Goal: Information Seeking & Learning: Compare options

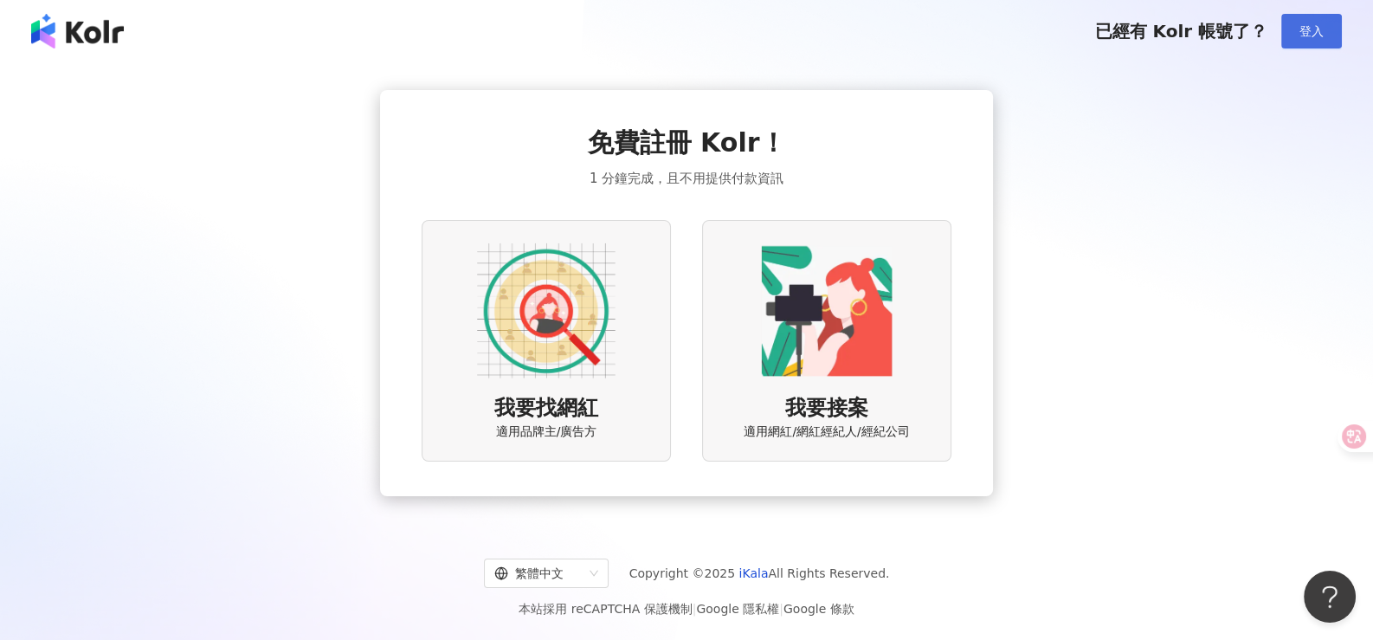
click at [1301, 42] on button "登入" at bounding box center [1311, 31] width 61 height 35
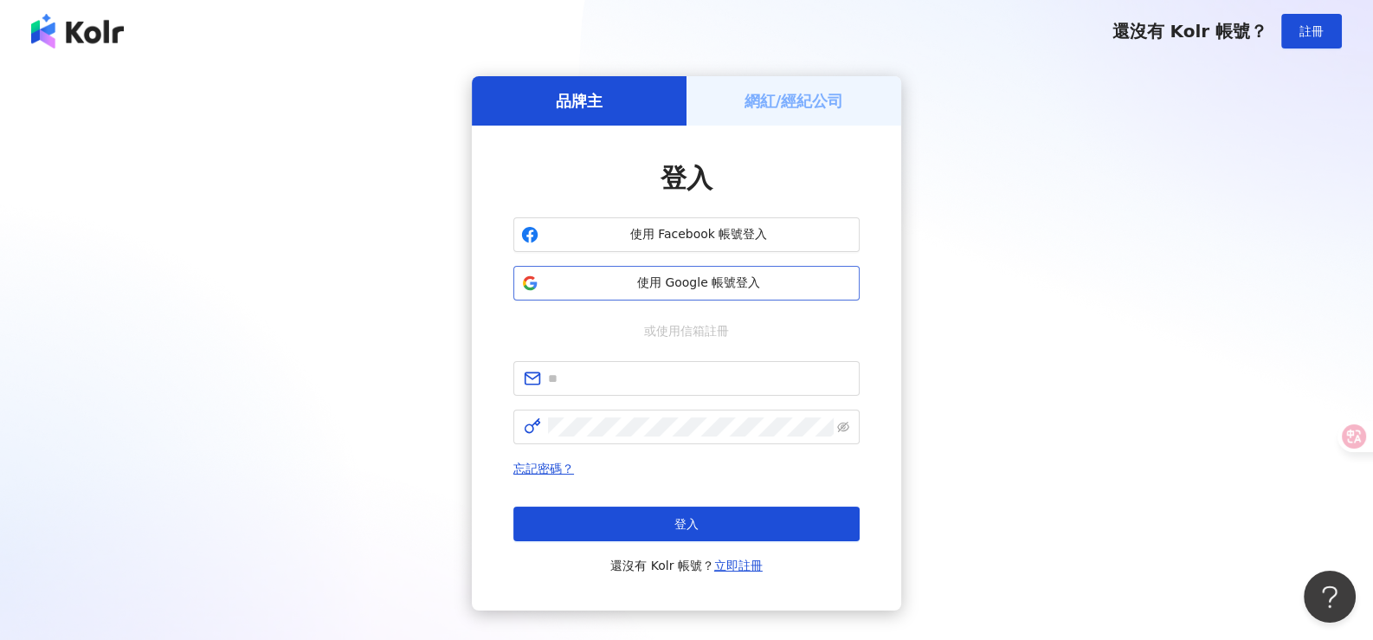
click at [666, 279] on span "使用 Google 帳號登入" at bounding box center [698, 282] width 306 height 17
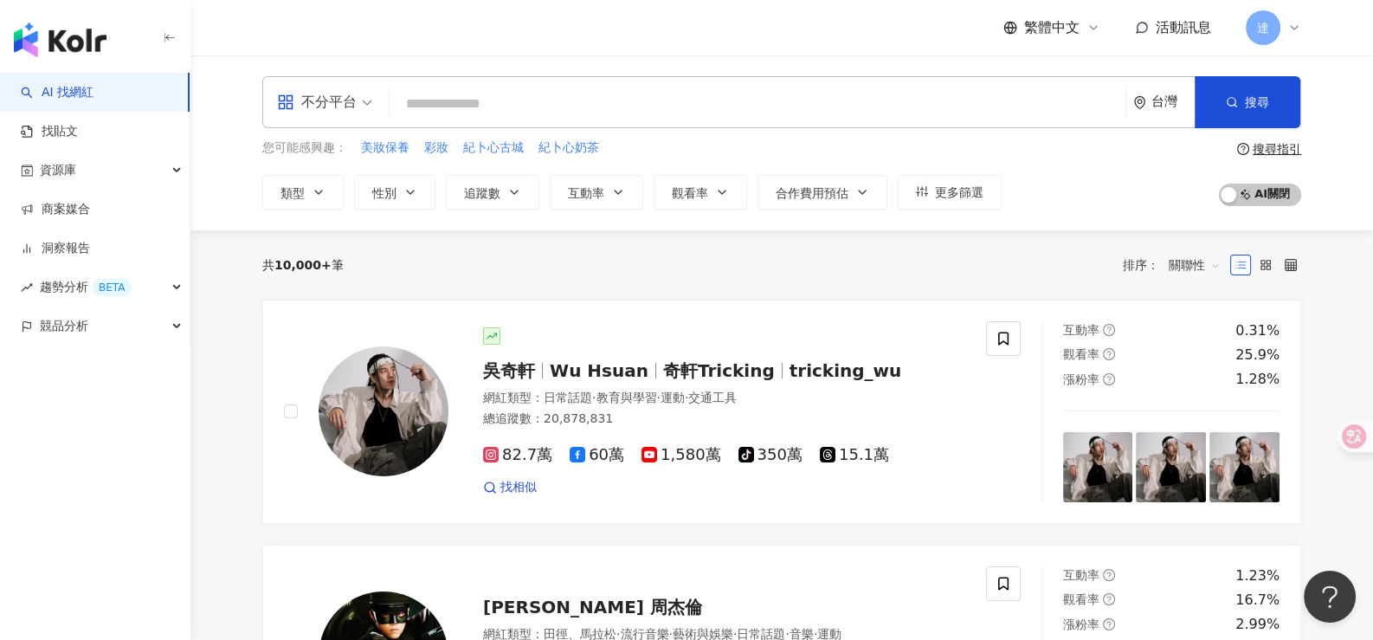
click at [458, 107] on input "search" at bounding box center [757, 103] width 722 height 33
paste input "**********"
type input "**********"
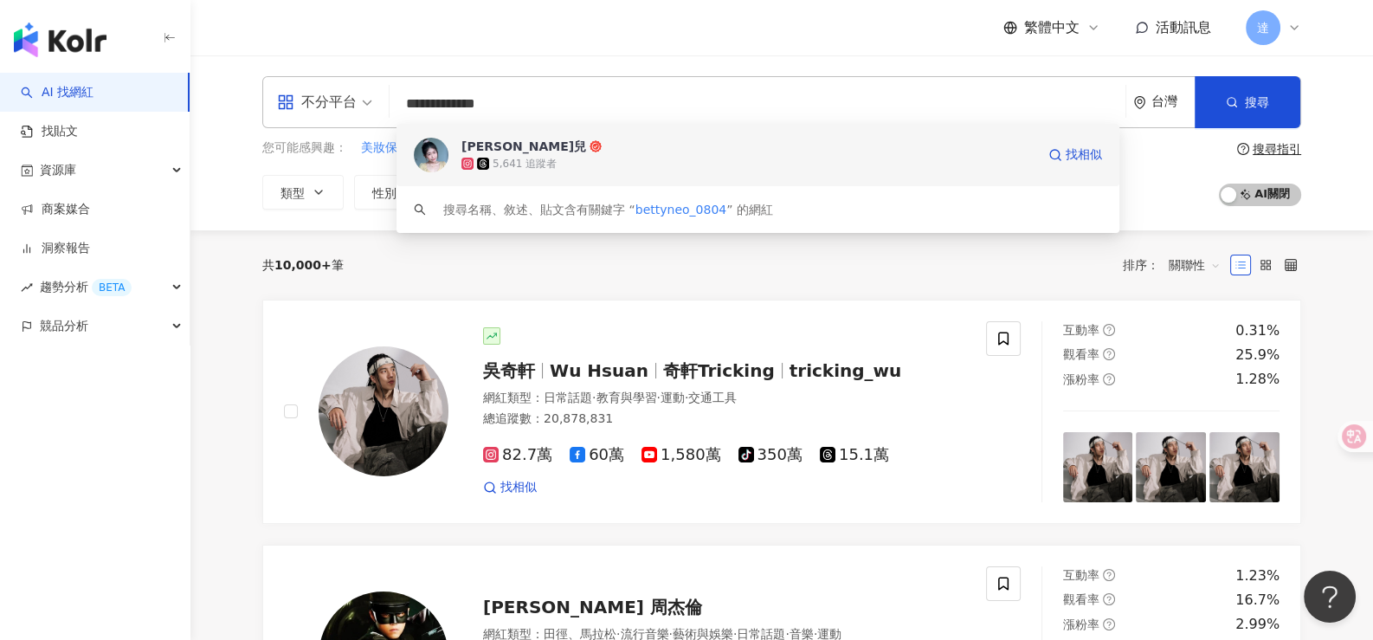
click at [510, 140] on div "梁紫格·龍兒" at bounding box center [523, 146] width 125 height 17
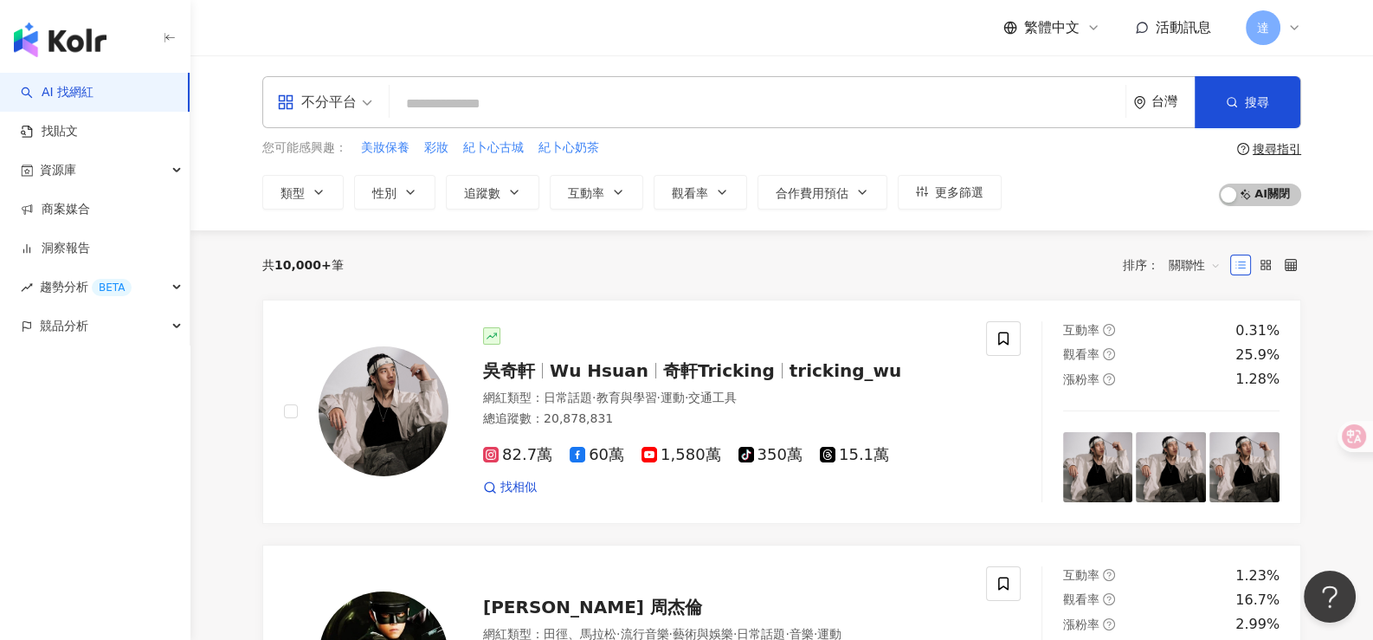
paste input "*********"
type input "*********"
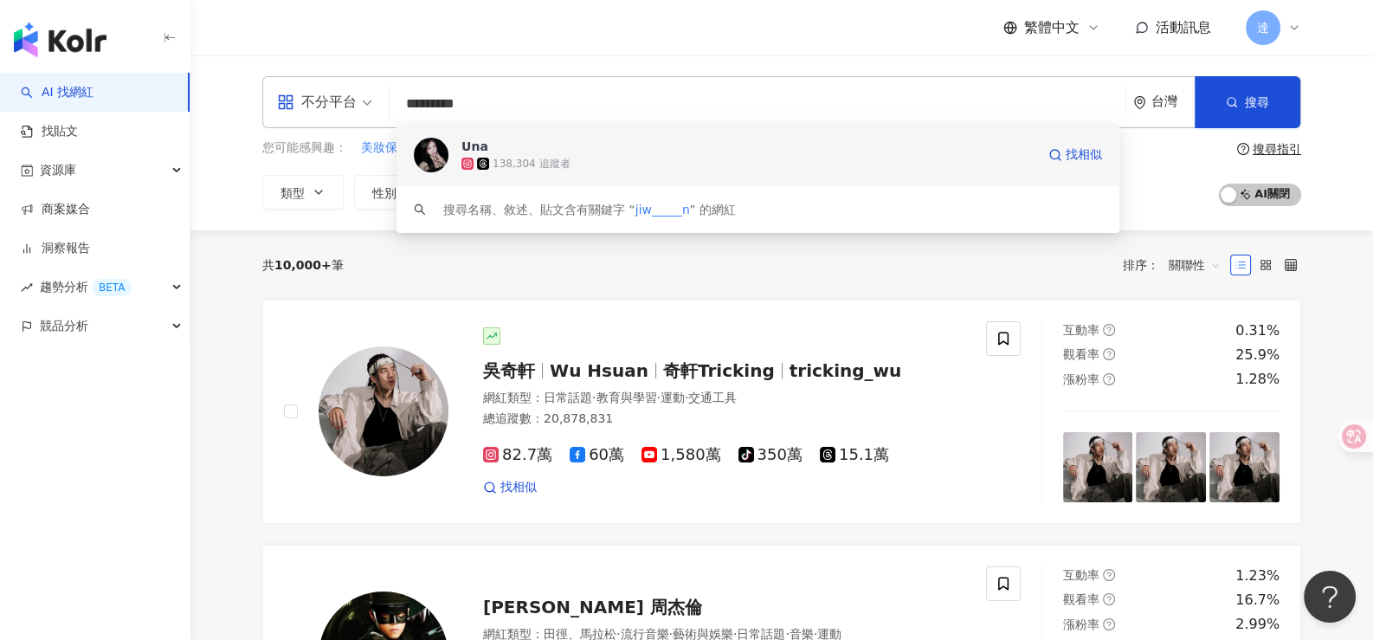
click at [474, 143] on div "Una" at bounding box center [474, 146] width 27 height 17
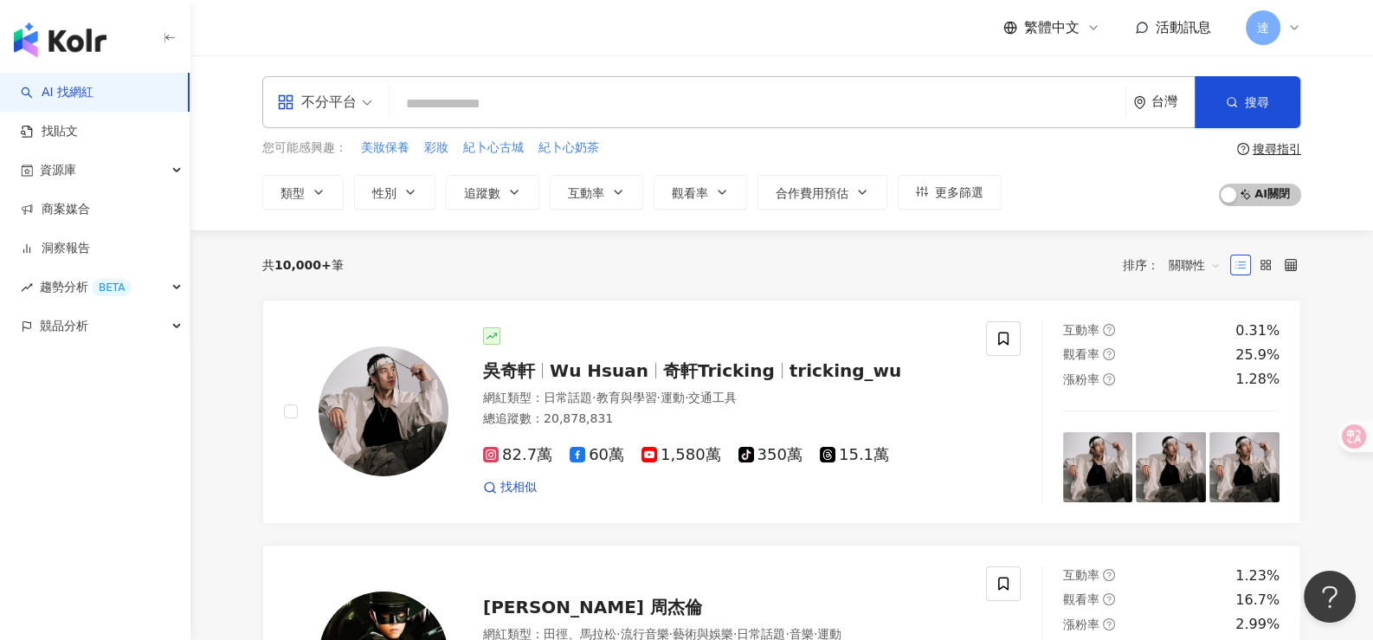
click at [480, 113] on input "search" at bounding box center [757, 103] width 722 height 33
paste input "**********"
type input "**********"
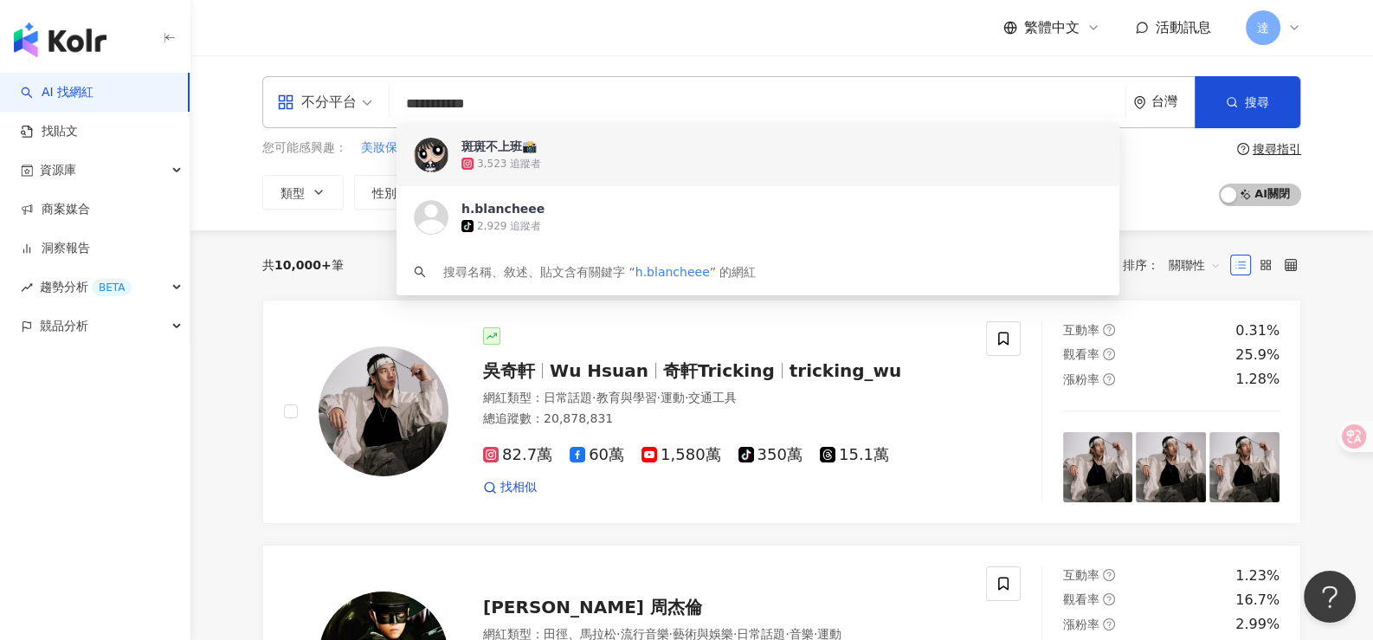
click at [487, 146] on div "斑斑不上班📸" at bounding box center [498, 146] width 75 height 17
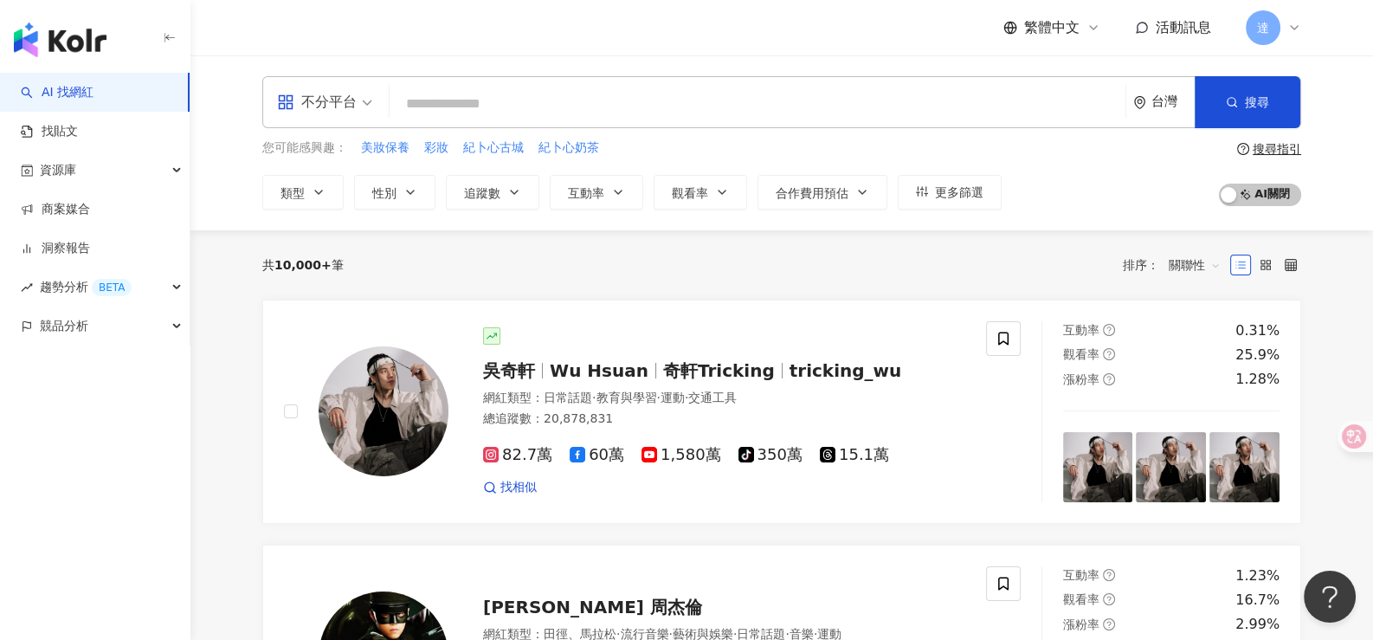
click at [492, 103] on input "search" at bounding box center [757, 103] width 722 height 33
paste input "*********"
type input "*********"
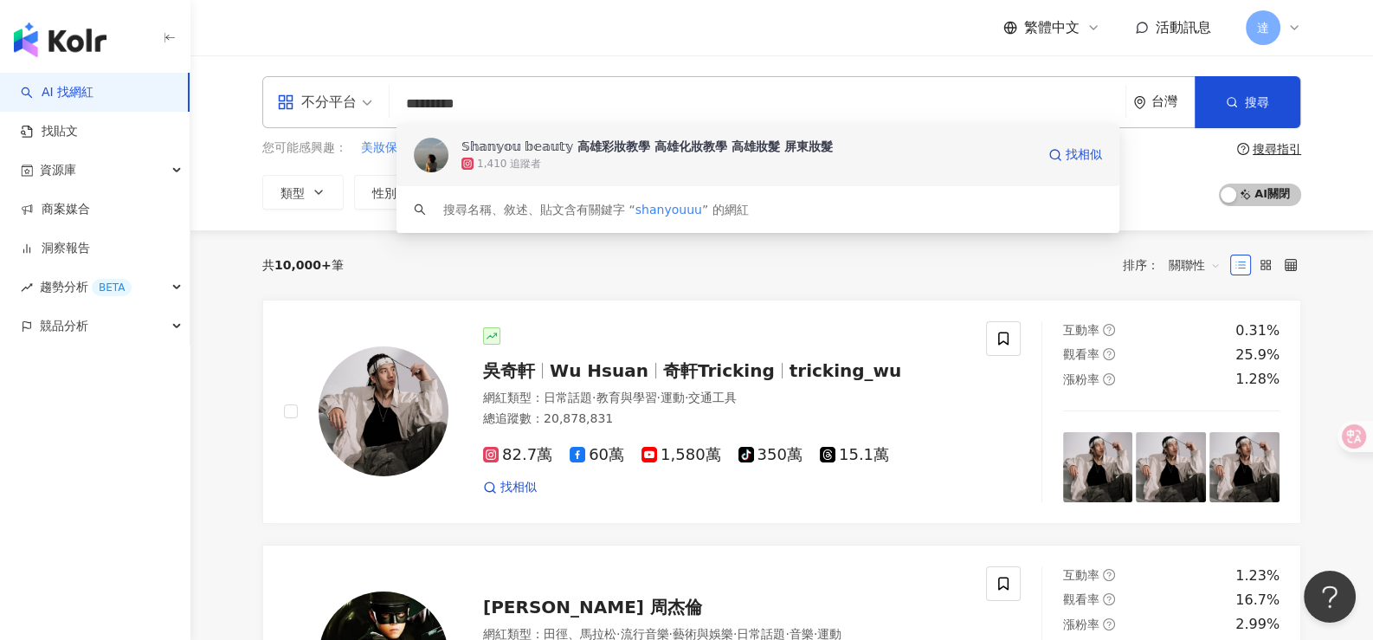
click at [538, 145] on div "𝕊𝕙𝕒𝕟𝕪𝕠𝕦 𝕓𝕖𝕒𝕦𝕥𝕪 高雄彩妝教學 高雄化妝教學 高雄妝髮 屏東妝髮" at bounding box center [646, 146] width 371 height 17
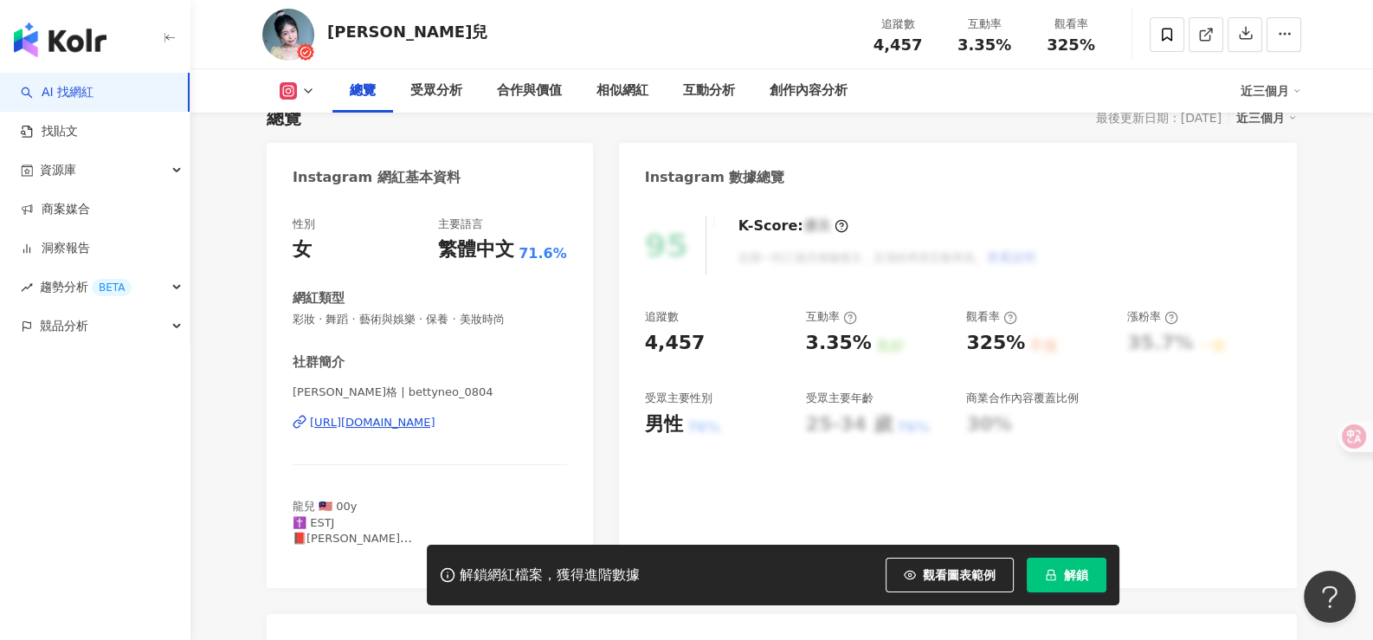
scroll to position [172, 0]
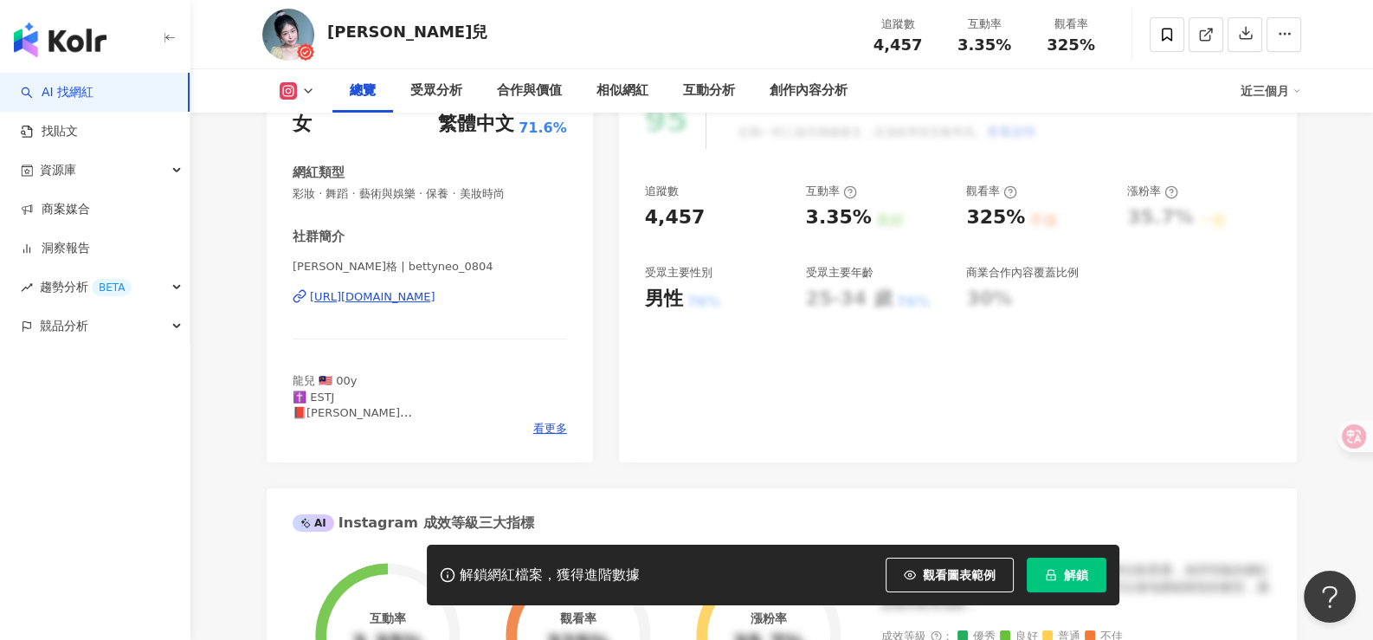
scroll to position [432, 0]
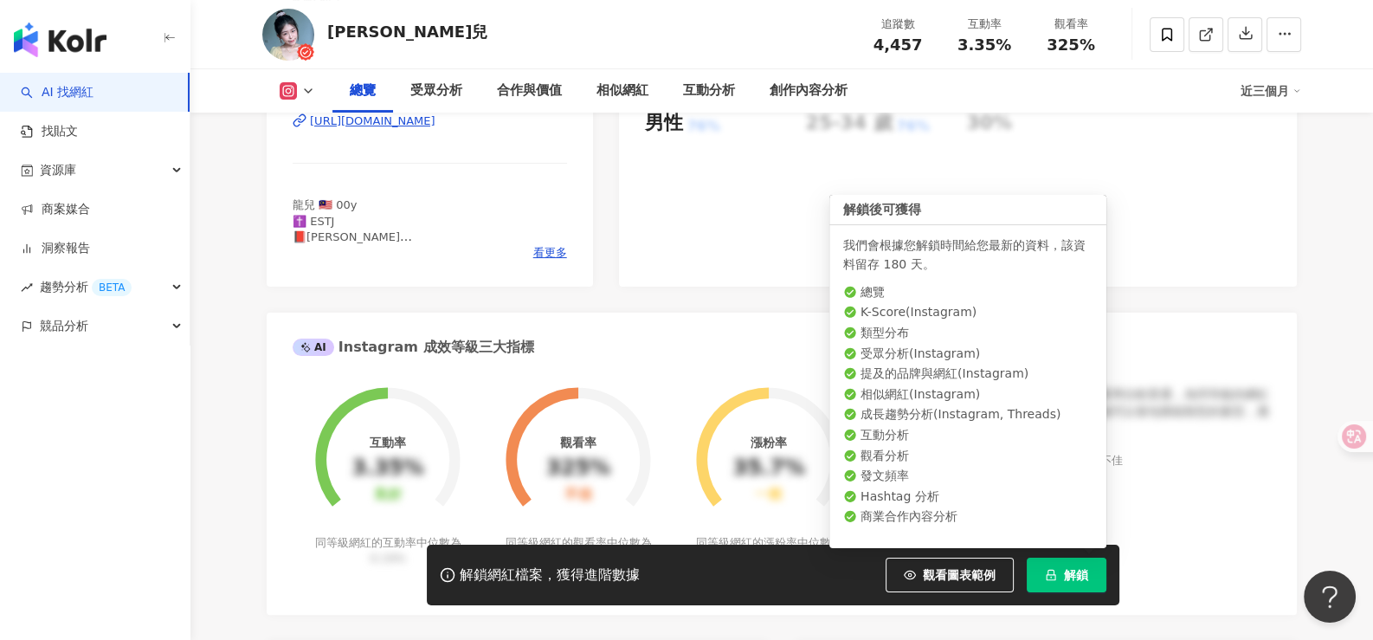
click at [1068, 579] on span "解鎖" at bounding box center [1076, 575] width 24 height 14
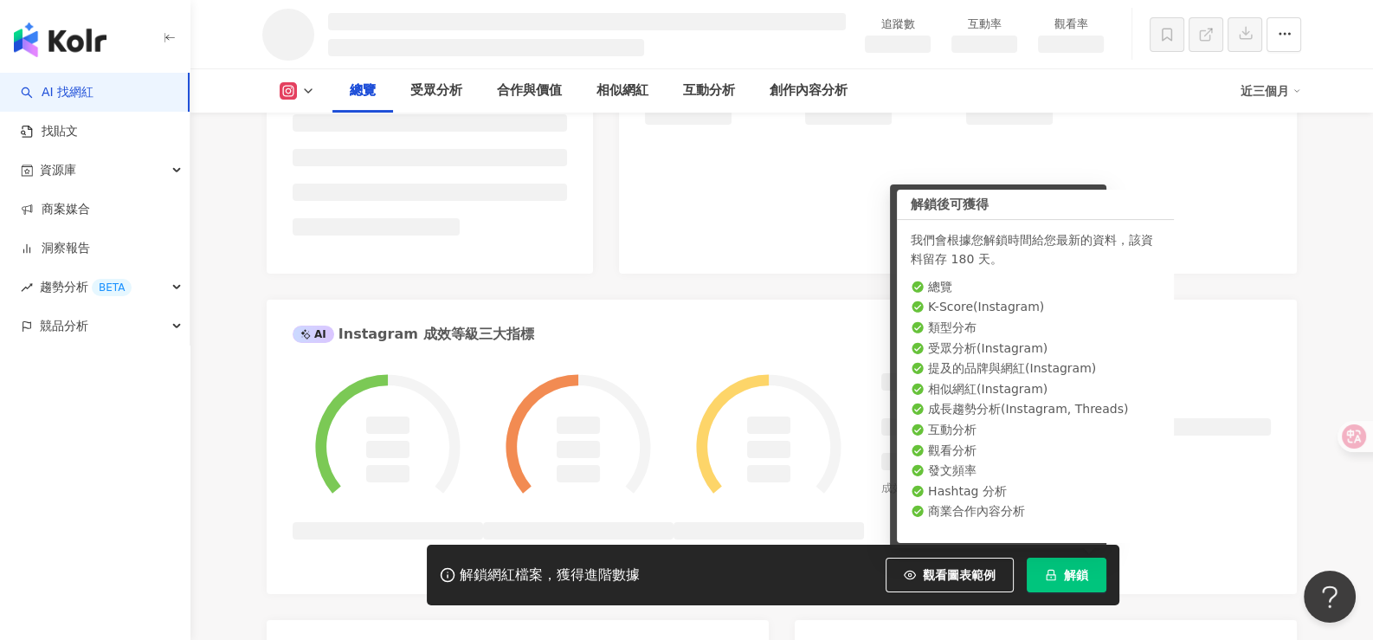
scroll to position [434, 0]
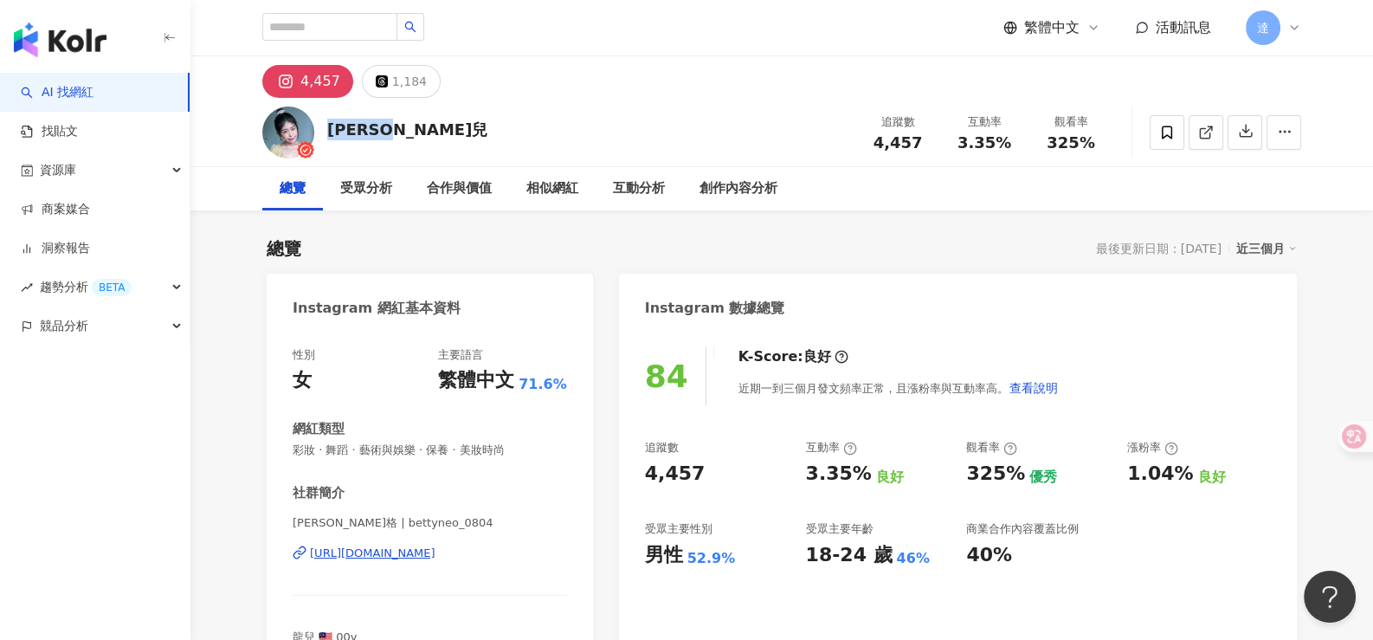
drag, startPoint x: 452, startPoint y: 129, endPoint x: 332, endPoint y: 131, distance: 119.5
click at [332, 131] on div "梁紫格·龍兒 追蹤數 4,457 互動率 3.35% 觀看率 325%" at bounding box center [782, 132] width 1108 height 68
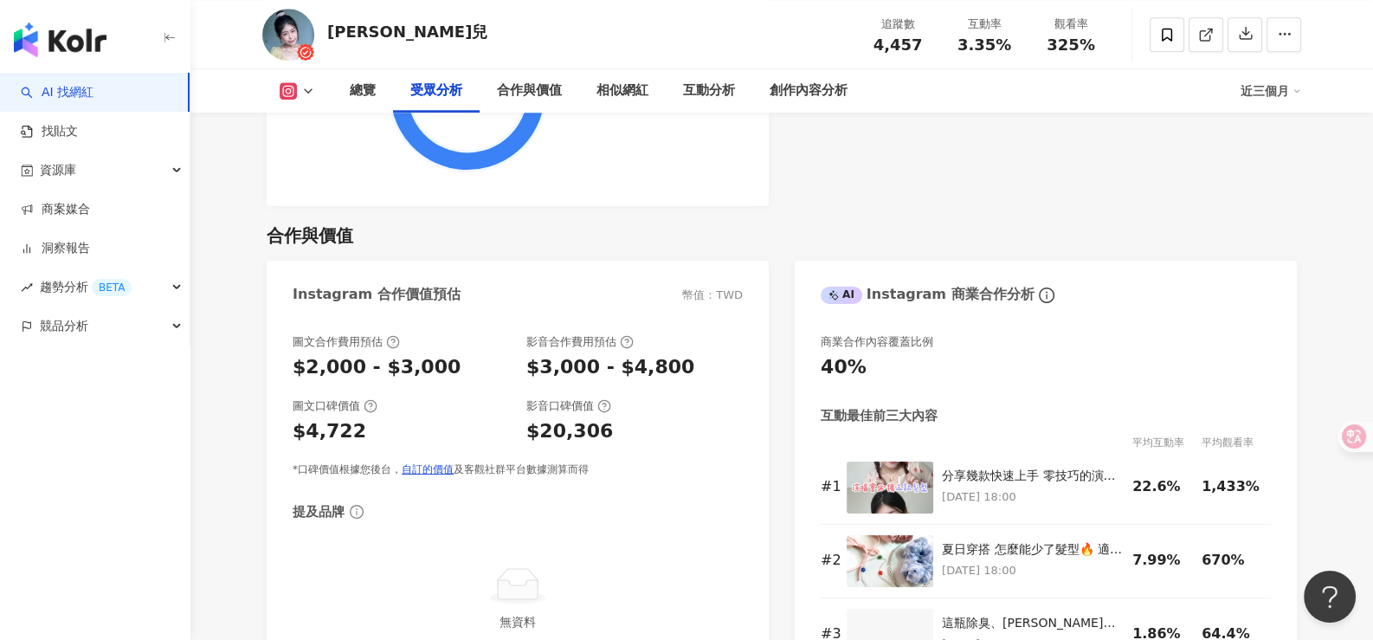
scroll to position [2424, 0]
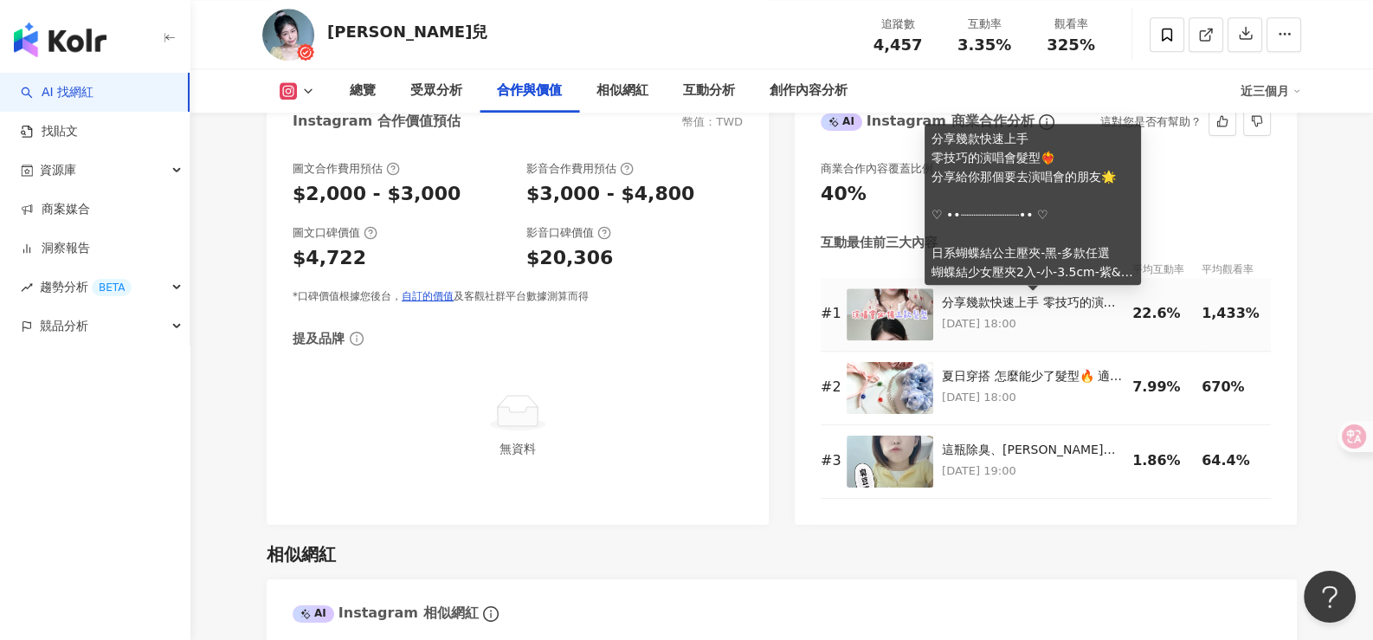
click at [1055, 310] on div "分享幾款快速上手 零技巧的演唱會髮型❤️‍🔥 分享給你那個要去演唱會的朋友🌟 ♡ ••┈┈┈┈┈┈┈┈•• ♡ 日系蝴蝶結公主壓夾-黑-多款任選 蝴蝶結少女壓…" at bounding box center [1033, 302] width 182 height 17
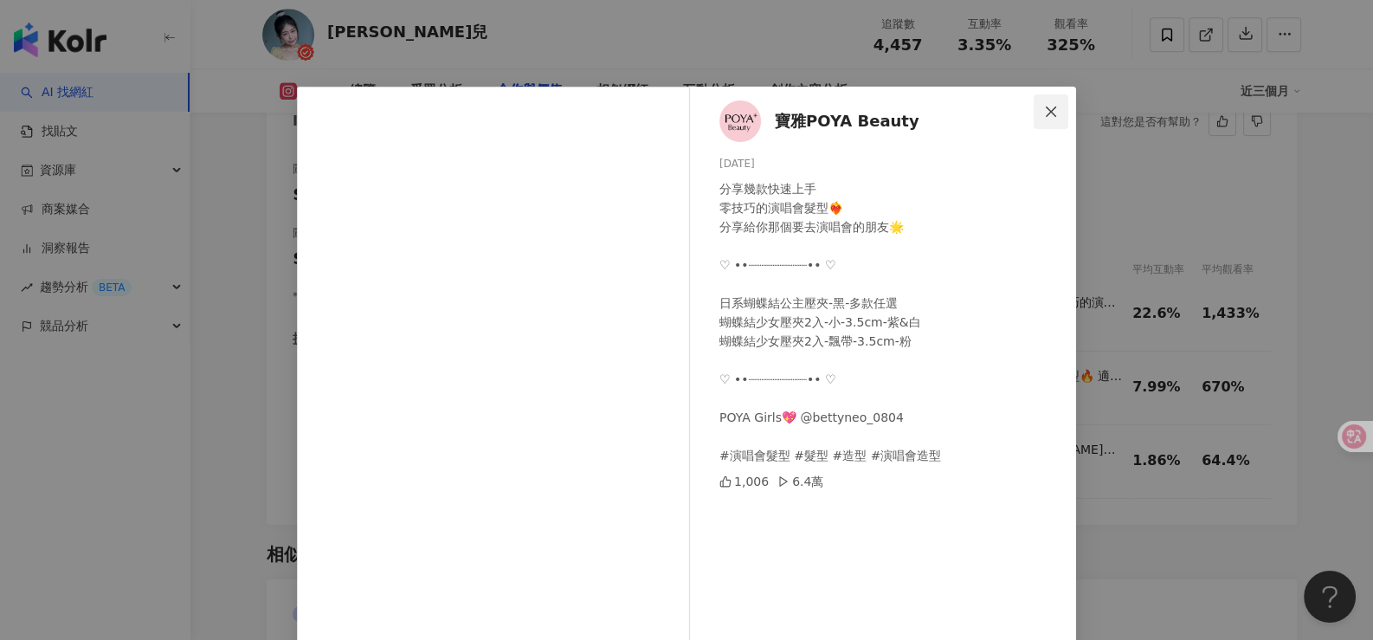
click at [1046, 111] on icon "close" at bounding box center [1051, 111] width 10 height 10
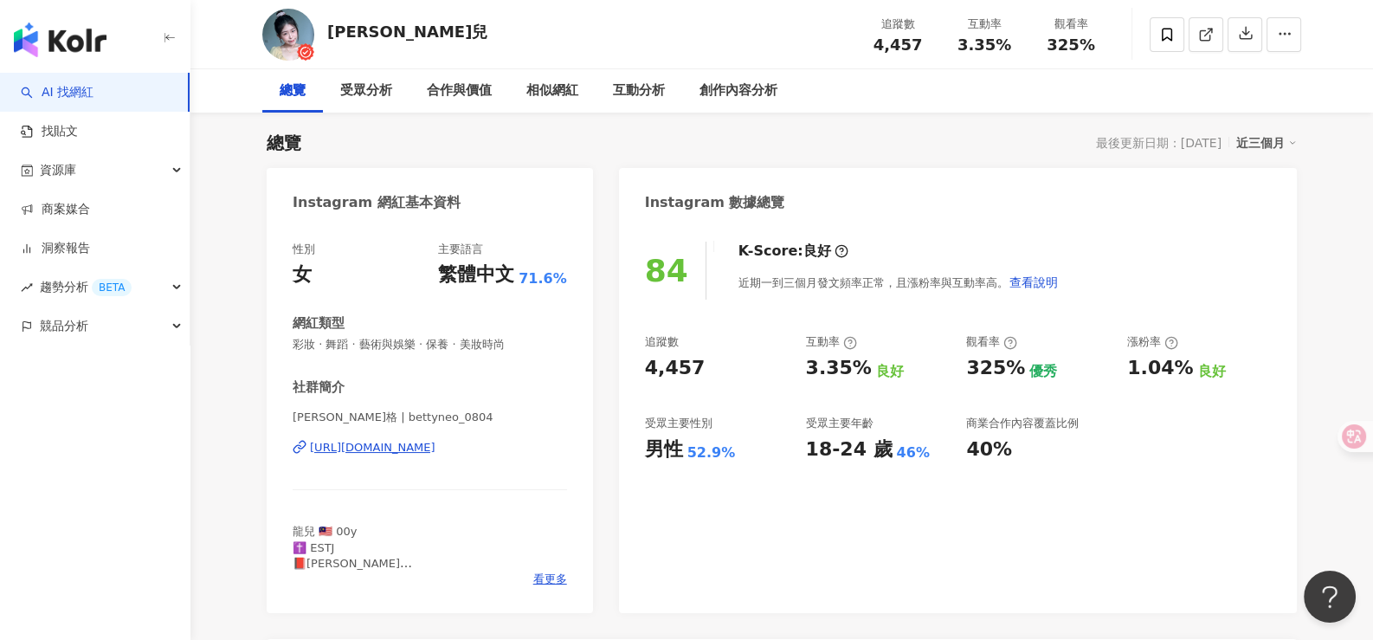
scroll to position [0, 0]
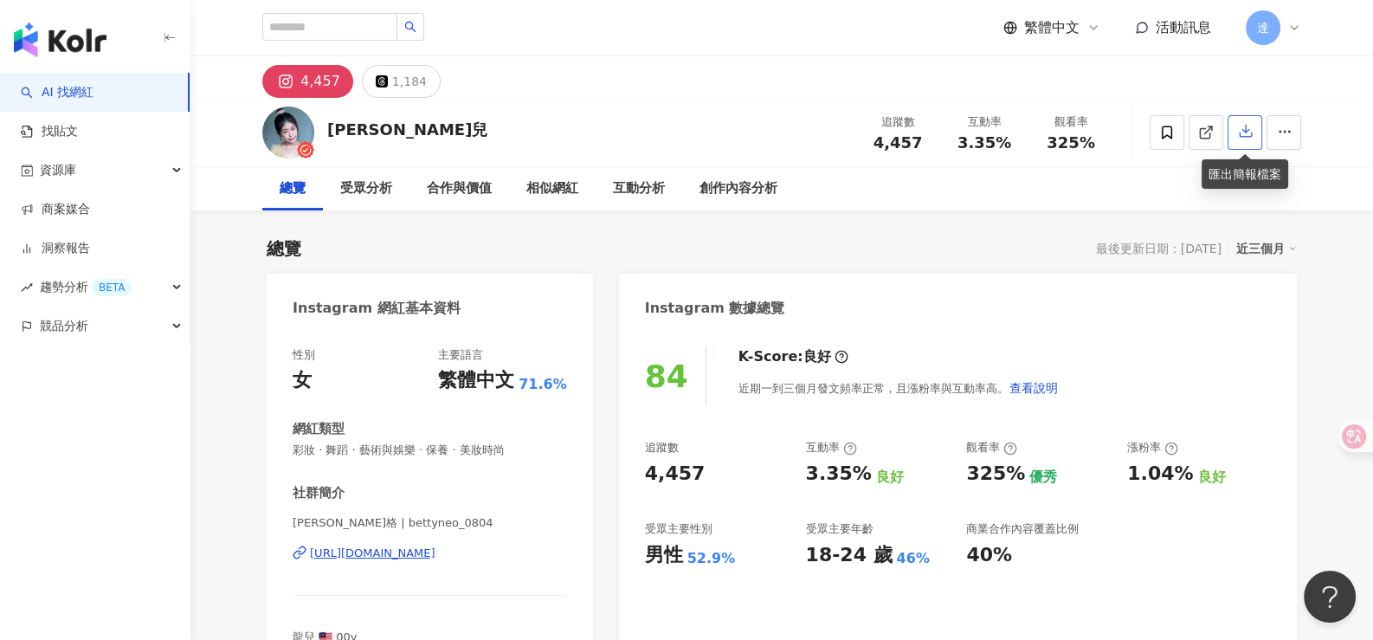
click at [1243, 138] on icon "button" at bounding box center [1246, 132] width 12 height 12
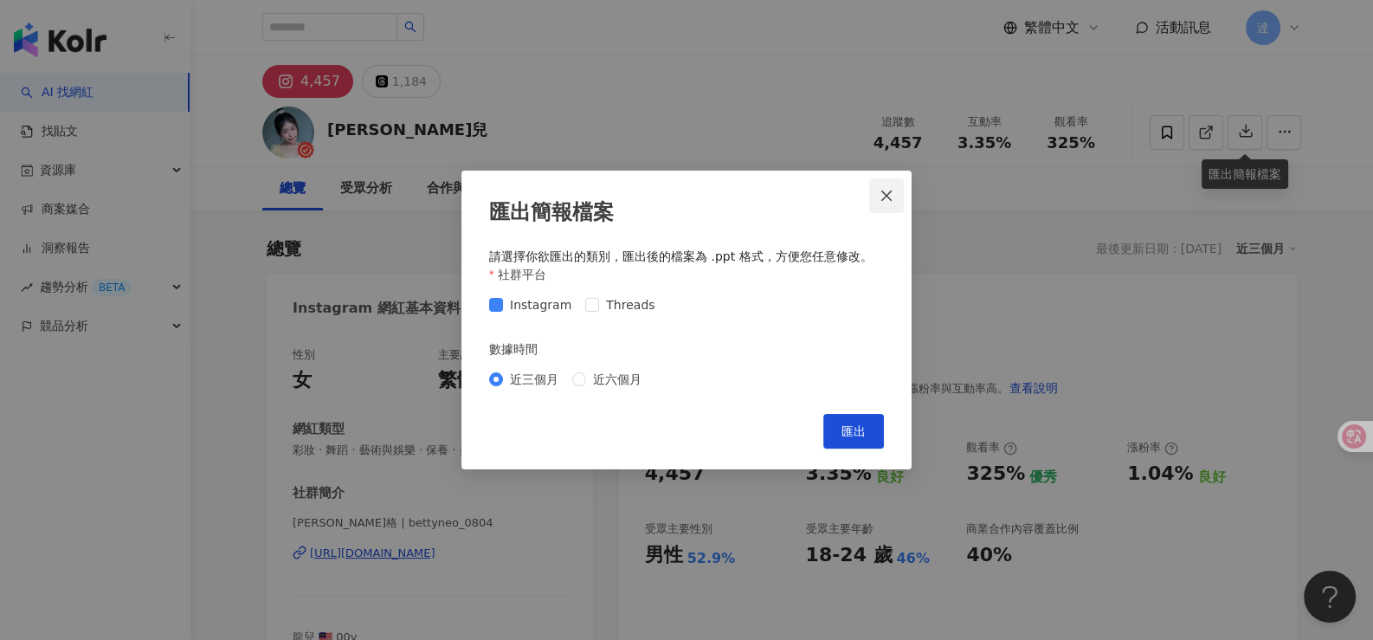
click at [884, 197] on icon "close" at bounding box center [886, 195] width 10 height 10
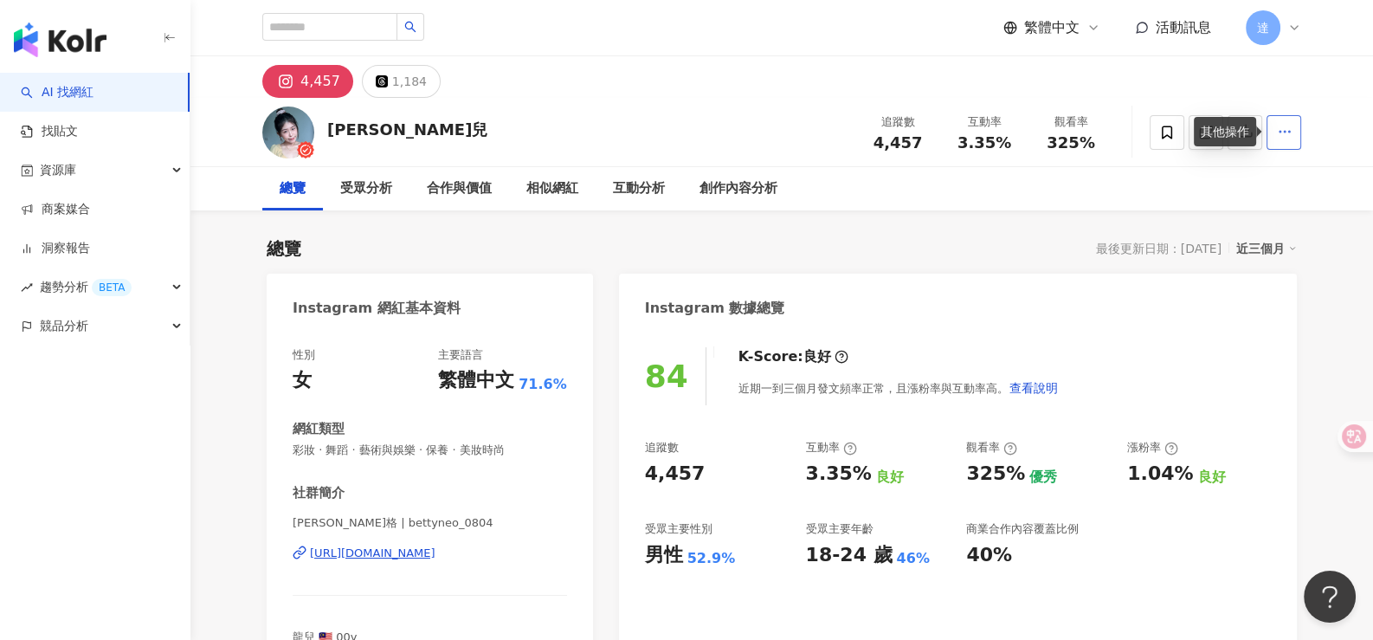
click at [1277, 132] on icon "button" at bounding box center [1285, 132] width 16 height 16
click at [1121, 191] on div "總覽 受眾分析 合作與價值 相似網紅 互動分析 創作內容分析" at bounding box center [781, 188] width 1039 height 43
click at [1174, 132] on icon at bounding box center [1167, 133] width 16 height 16
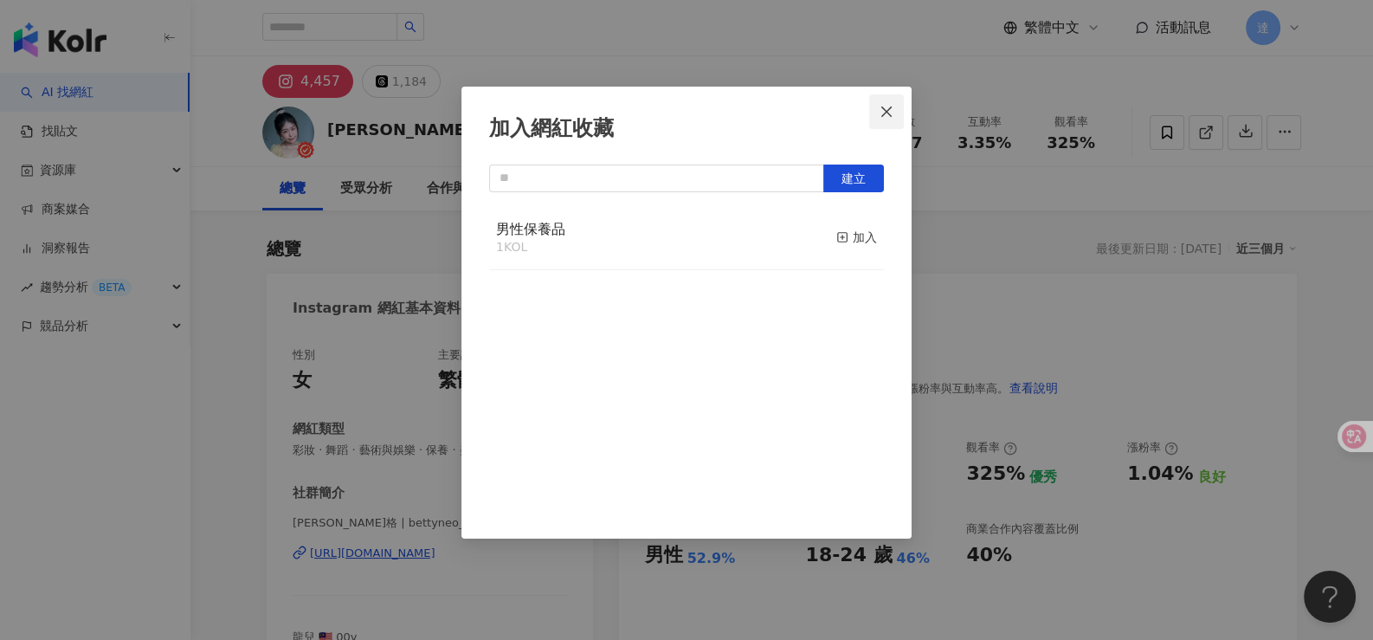
click at [887, 113] on icon "close" at bounding box center [886, 111] width 10 height 10
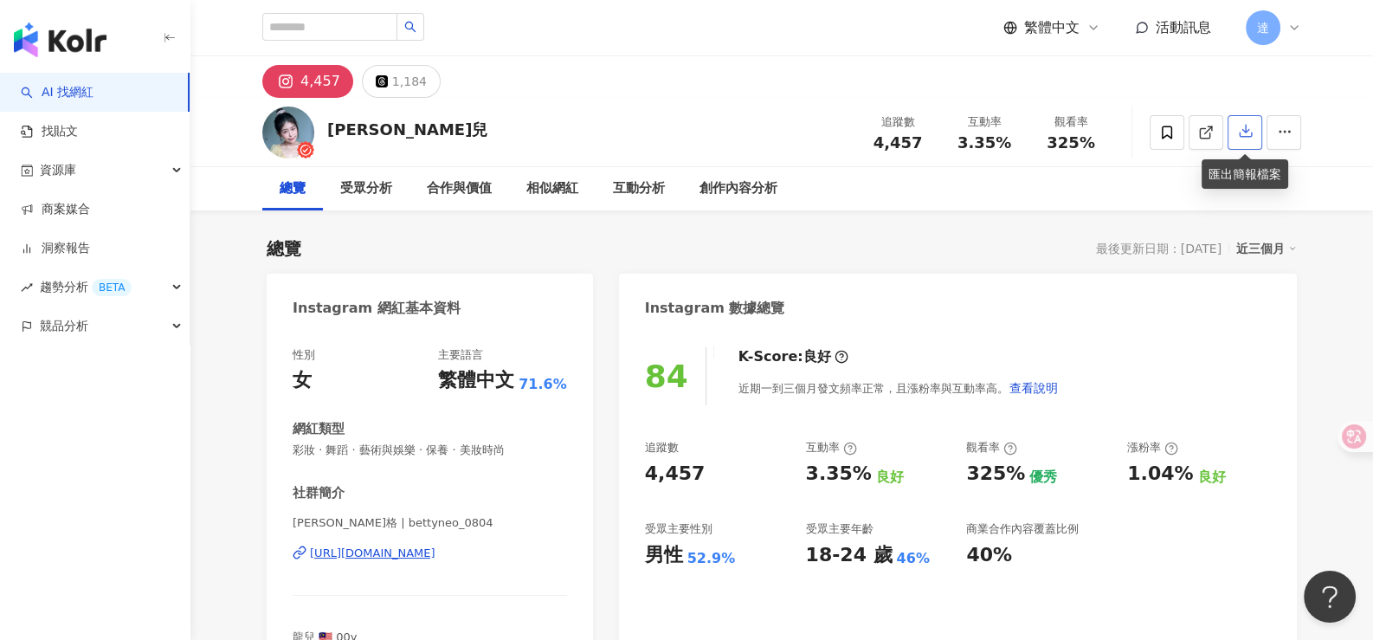
click at [1238, 133] on icon "button" at bounding box center [1246, 131] width 16 height 16
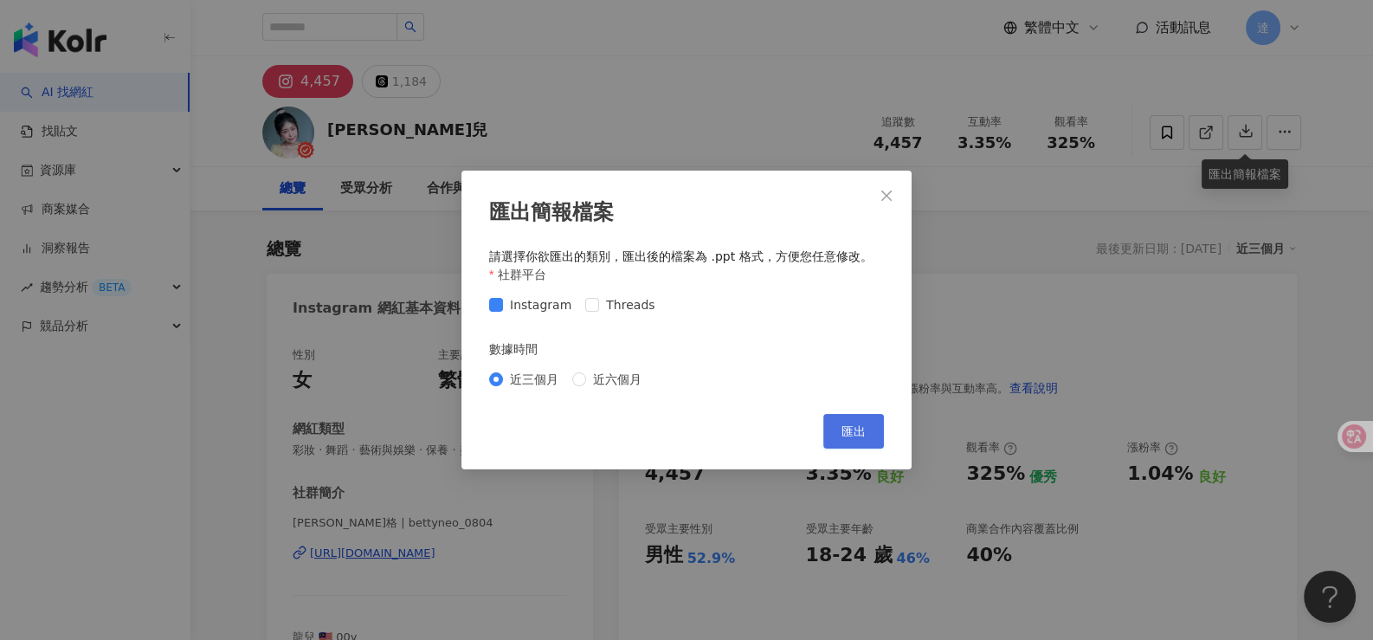
click at [857, 431] on span "匯出" at bounding box center [853, 431] width 24 height 14
click at [891, 197] on icon "close" at bounding box center [887, 196] width 14 height 14
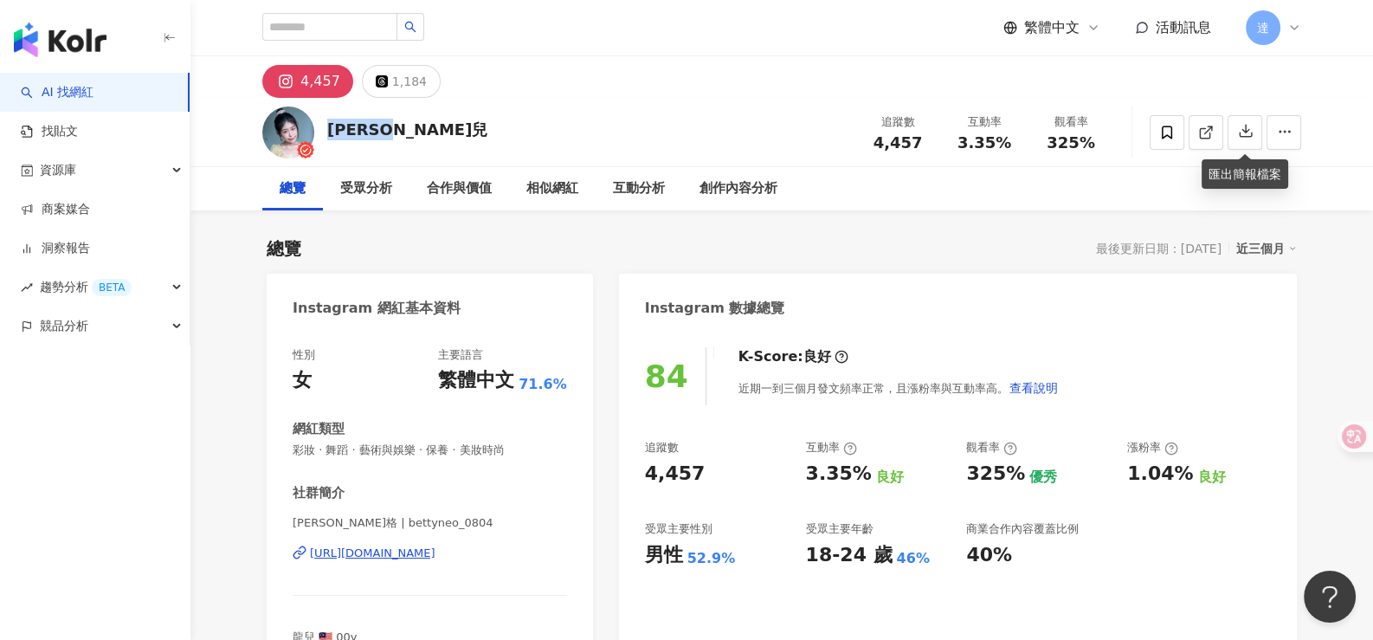
drag, startPoint x: 328, startPoint y: 132, endPoint x: 424, endPoint y: 129, distance: 96.1
click at [424, 129] on div "梁紫格·龍兒 追蹤數 4,457 互動率 3.35% 觀看率 325%" at bounding box center [782, 132] width 1108 height 68
drag, startPoint x: 405, startPoint y: 130, endPoint x: 357, endPoint y: 521, distance: 394.3
click at [357, 521] on span "龍兒·紫格 | bettyneo_0804" at bounding box center [430, 523] width 274 height 16
drag, startPoint x: 358, startPoint y: 523, endPoint x: 450, endPoint y: 523, distance: 91.8
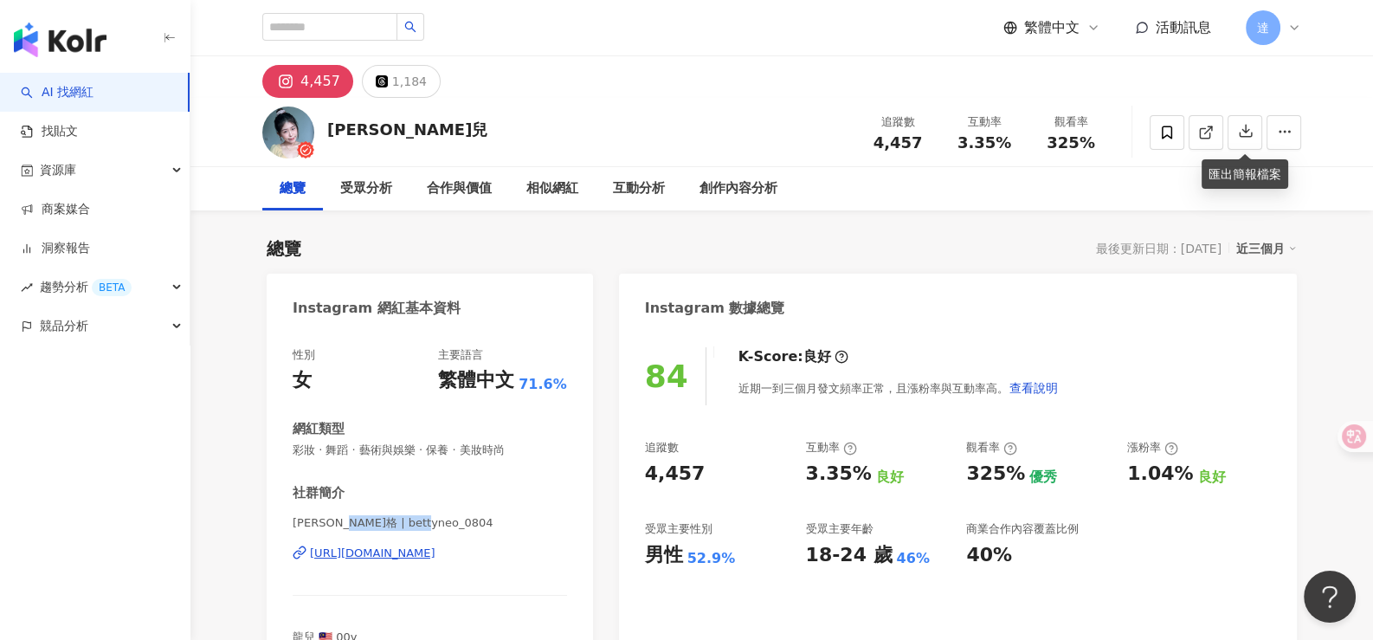
click at [450, 523] on span "龍兒·紫格 | bettyneo_0804" at bounding box center [430, 523] width 274 height 16
copy span "bettyneo_0804"
drag, startPoint x: 872, startPoint y: 144, endPoint x: 917, endPoint y: 147, distance: 45.1
click at [917, 147] on div "4,457" at bounding box center [898, 142] width 66 height 17
drag, startPoint x: 900, startPoint y: 145, endPoint x: 894, endPoint y: 138, distance: 9.2
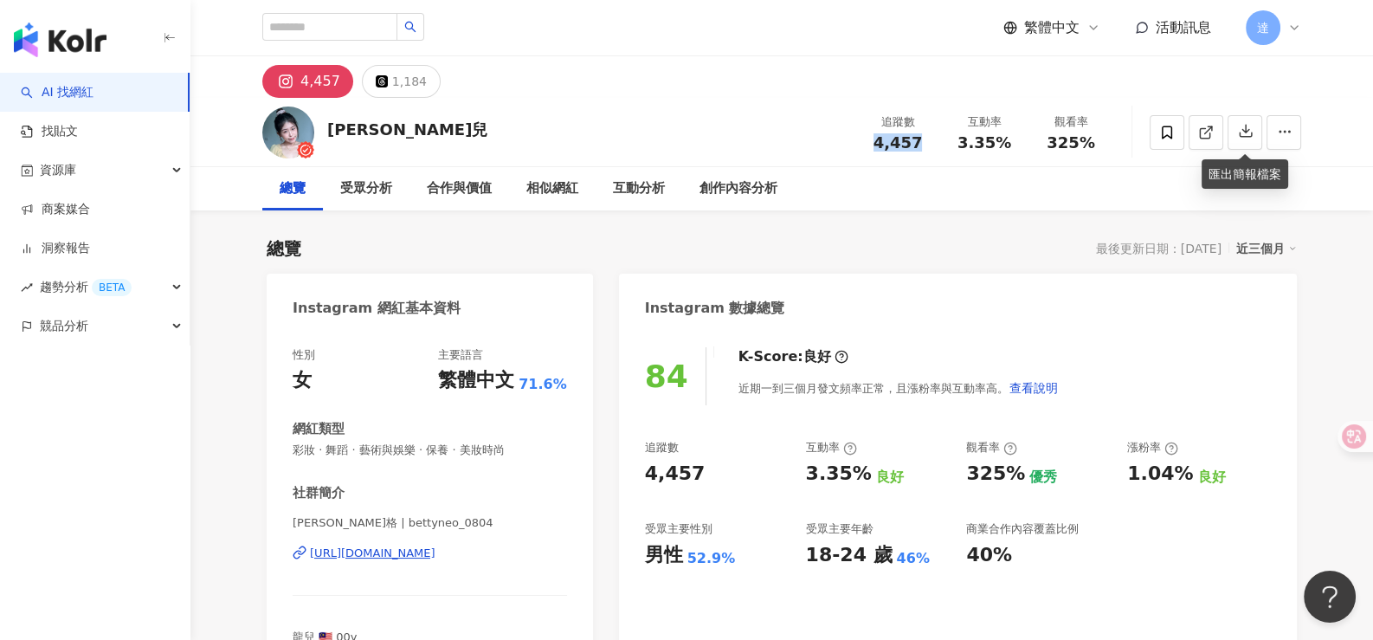
click at [894, 138] on span "4,457" at bounding box center [897, 142] width 49 height 18
drag, startPoint x: 882, startPoint y: 119, endPoint x: 1086, endPoint y: 151, distance: 205.8
click at [1086, 151] on div "追蹤數 4,457 互動率 3.35% 觀看率 325%" at bounding box center [984, 131] width 260 height 51
copy div "追蹤數 4,457 互動率 3.35% 觀看率 325%"
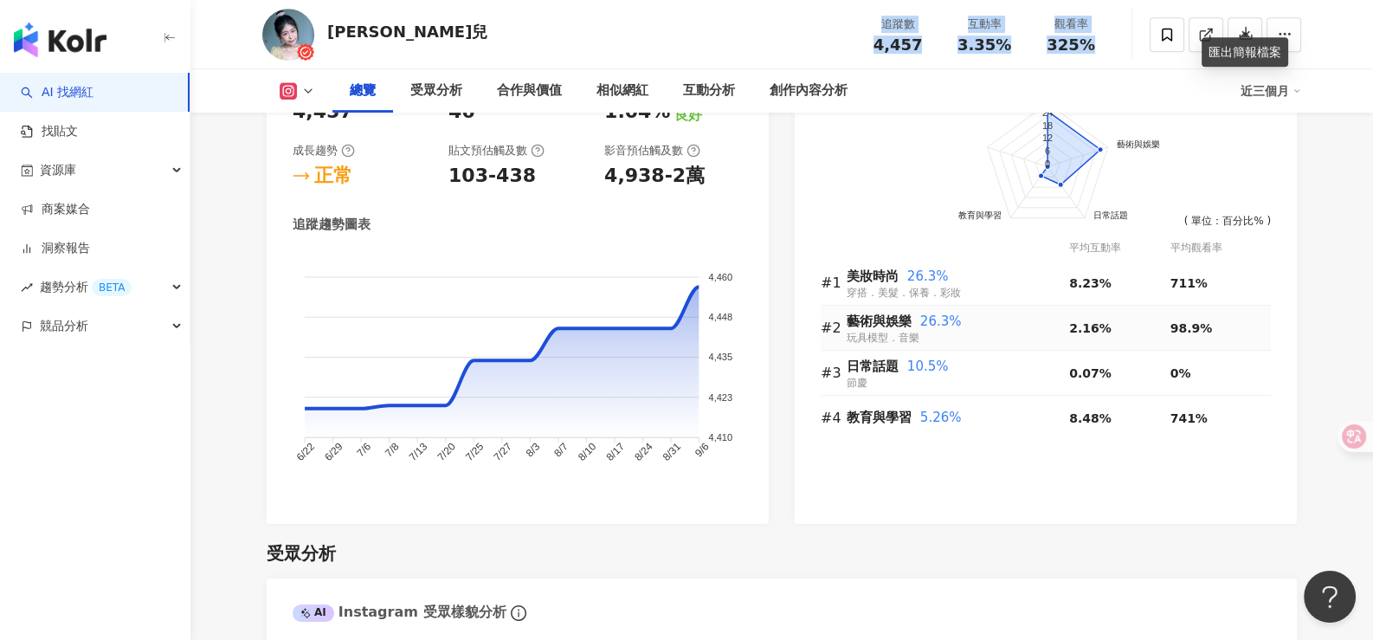
scroll to position [1039, 0]
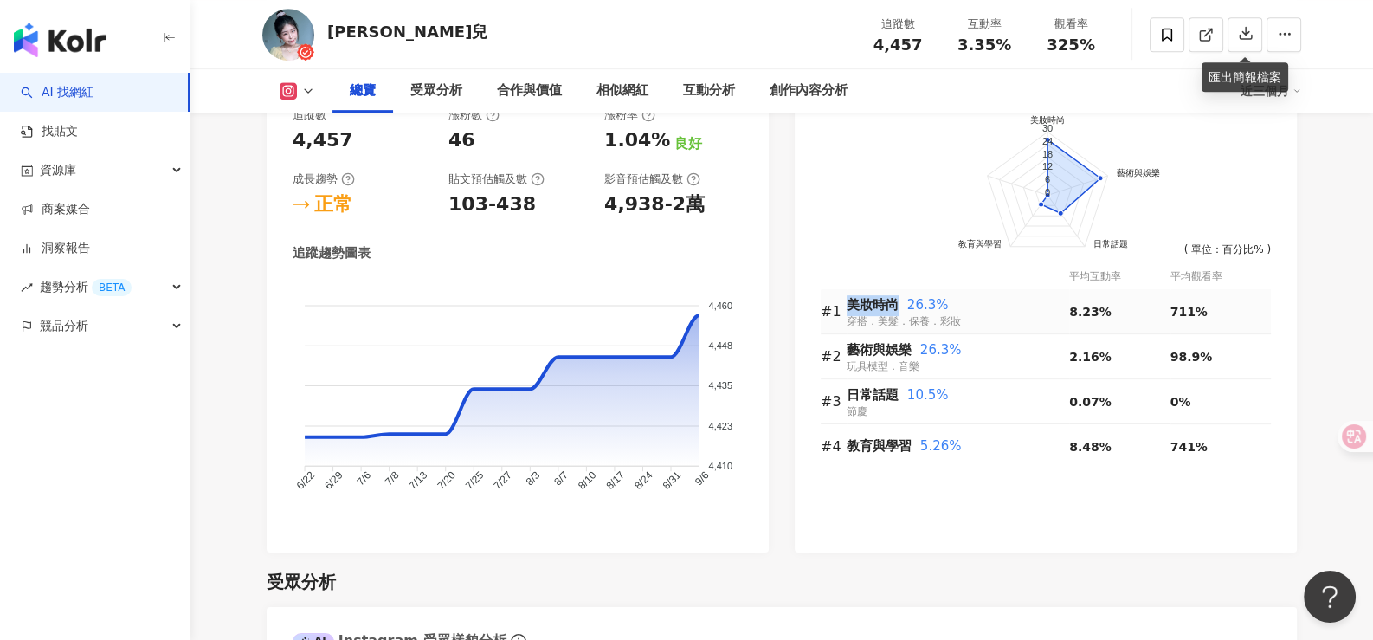
drag, startPoint x: 844, startPoint y: 301, endPoint x: 893, endPoint y: 298, distance: 48.6
click at [893, 298] on tr "#1 美妝時尚 26.3% 穿搭．美髮．保養．彩妝 8.23% 711%" at bounding box center [1046, 311] width 450 height 45
copy tr "美妝時尚"
drag, startPoint x: 905, startPoint y: 301, endPoint x: 941, endPoint y: 304, distance: 36.5
click at [941, 304] on span "26.3%" at bounding box center [928, 305] width 42 height 16
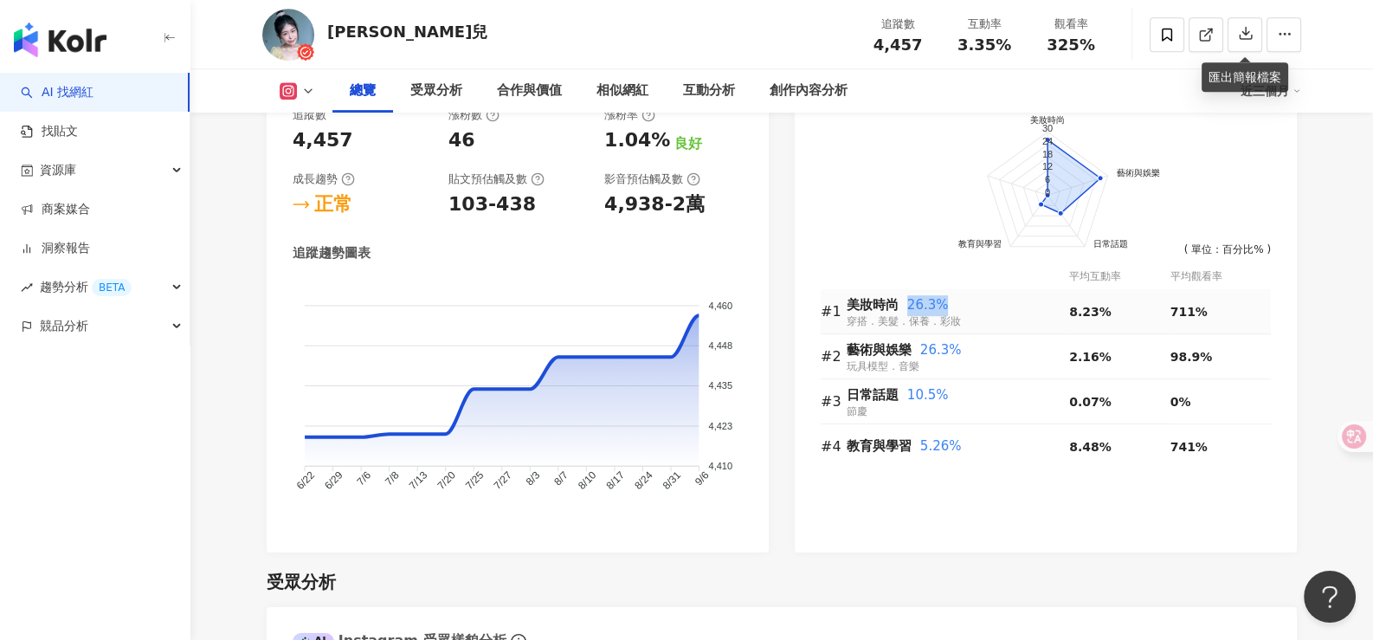
copy span "26.3%"
drag, startPoint x: 1166, startPoint y: 310, endPoint x: 1199, endPoint y: 316, distance: 33.4
click at [1199, 316] on tr "#1 美妝時尚 26.3% 穿搭．美髮．保養．彩妝 8.23% 711%" at bounding box center [1046, 311] width 450 height 45
copy tr "711%"
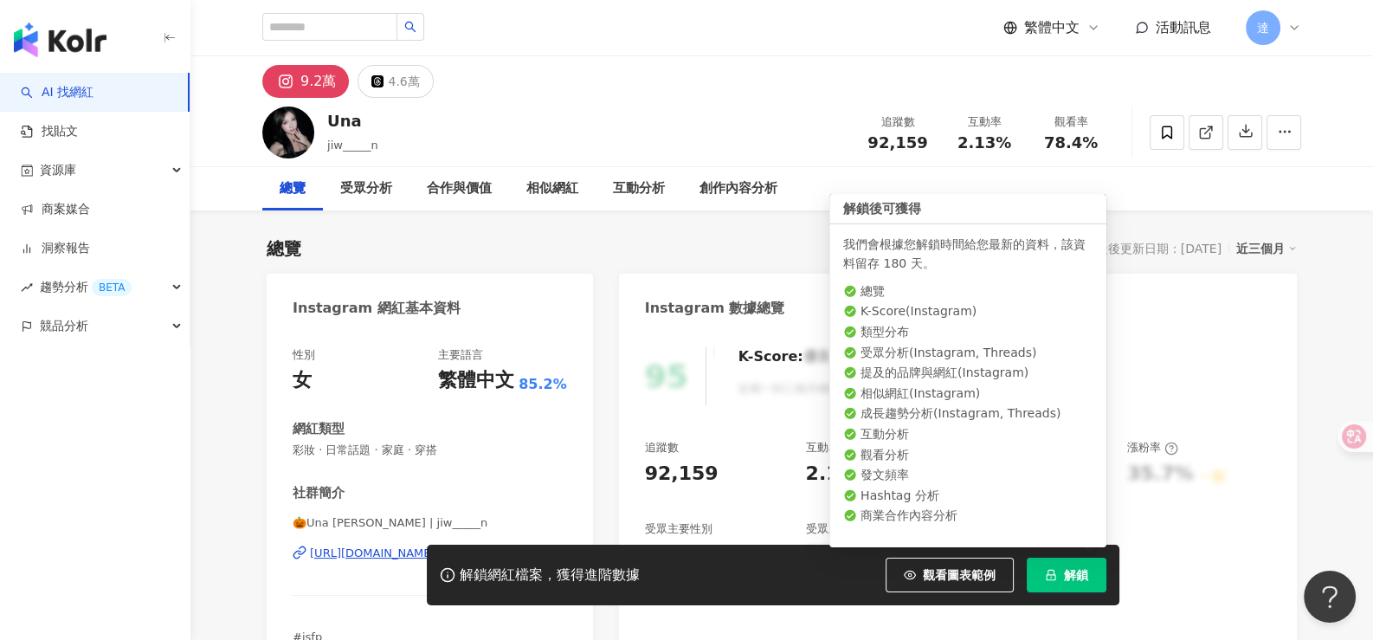
click at [1079, 577] on span "解鎖" at bounding box center [1076, 575] width 24 height 14
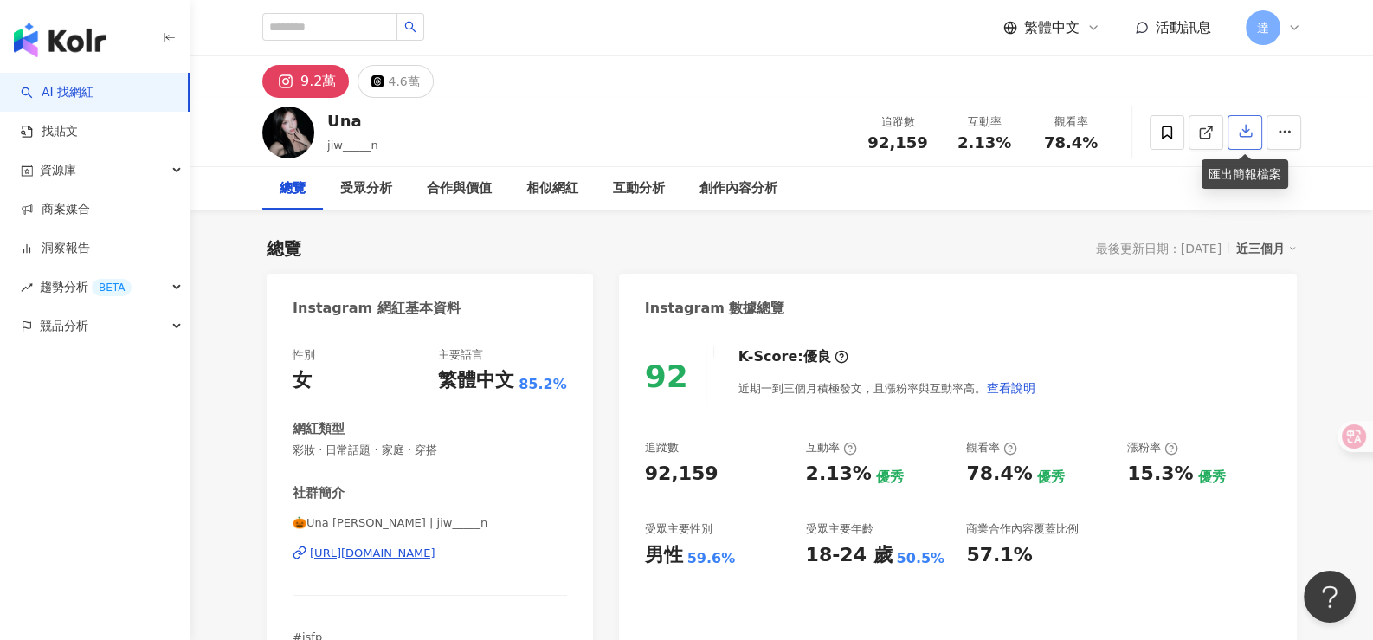
click at [1246, 138] on icon "button" at bounding box center [1246, 132] width 12 height 12
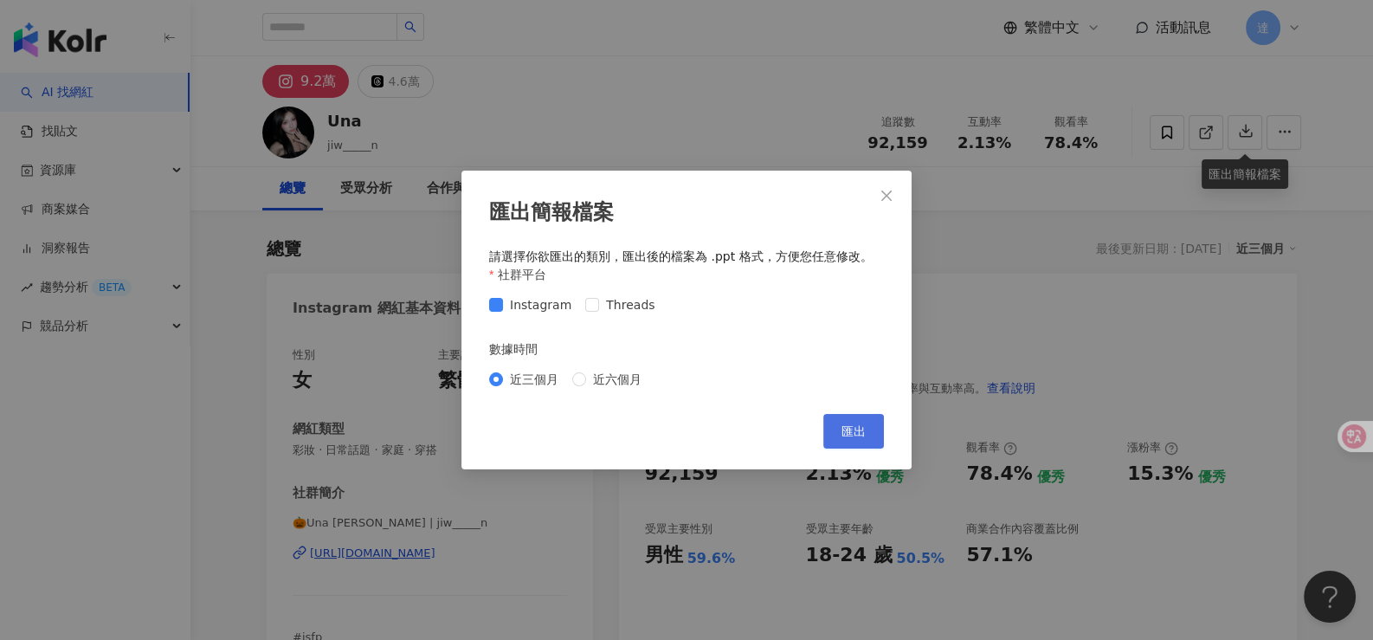
click at [838, 428] on button "匯出" at bounding box center [853, 431] width 61 height 35
click at [400, 256] on div "匯出簡報檔案 請選擇你欲匯出的類別，匯出後的檔案為 .ppt 格式，方便您任意修改。 社群平台 Instagram Threads 數據時間 近三個月 近六個…" at bounding box center [686, 320] width 1373 height 640
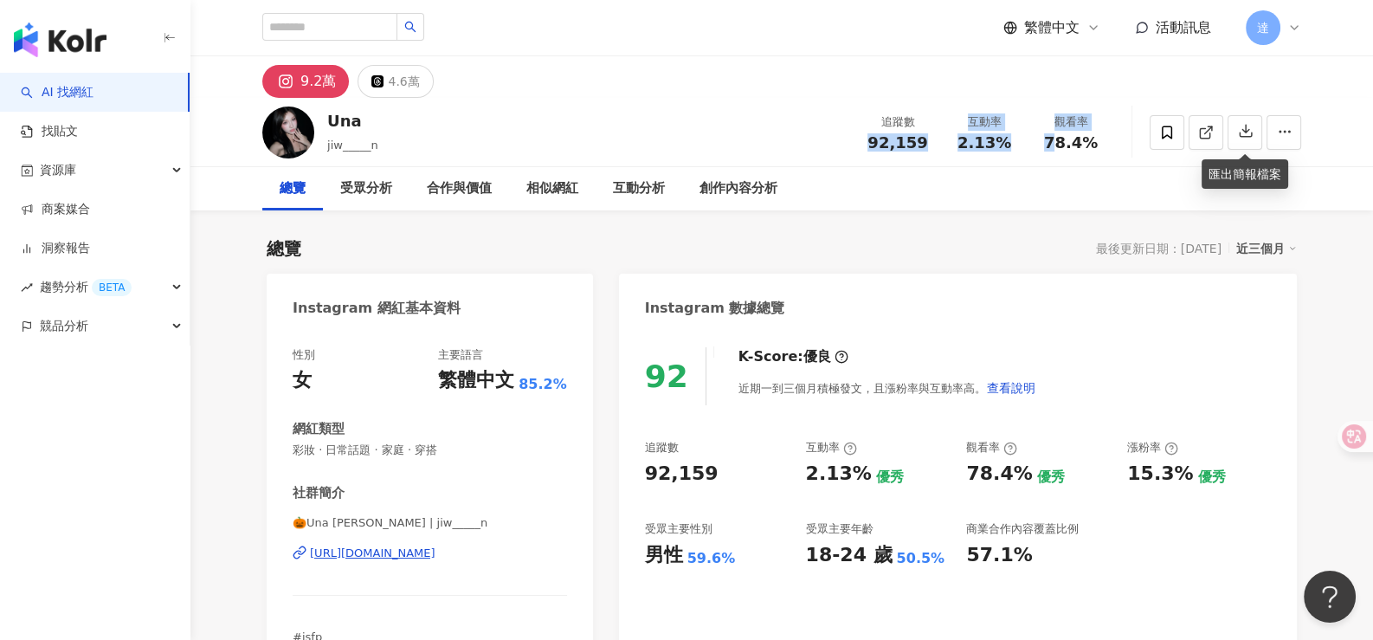
drag, startPoint x: 872, startPoint y: 144, endPoint x: 1054, endPoint y: 135, distance: 182.0
click at [1054, 135] on div "追蹤數 92,159 互動率 2.13% 觀看率 78.4%" at bounding box center [984, 131] width 260 height 51
click at [1060, 139] on span "78.4%" at bounding box center [1071, 142] width 54 height 17
drag, startPoint x: 1093, startPoint y: 145, endPoint x: 867, endPoint y: 142, distance: 226.0
click at [867, 142] on div "追蹤數 92,159 互動率 2.13% 觀看率 78.4%" at bounding box center [984, 131] width 260 height 51
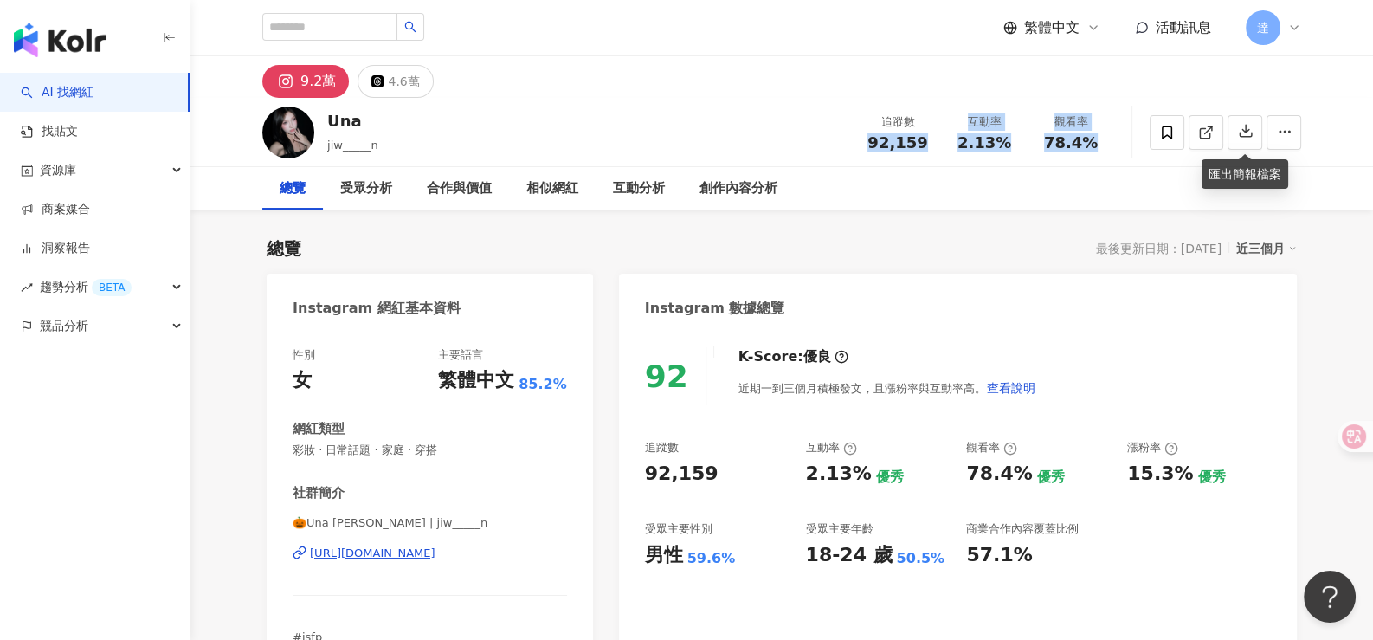
copy div "92,159 互動率 2.13% 觀看率 78.4%"
click at [871, 243] on div "總覽 最後更新日期：2025/9/15 近三個月" at bounding box center [782, 248] width 1030 height 24
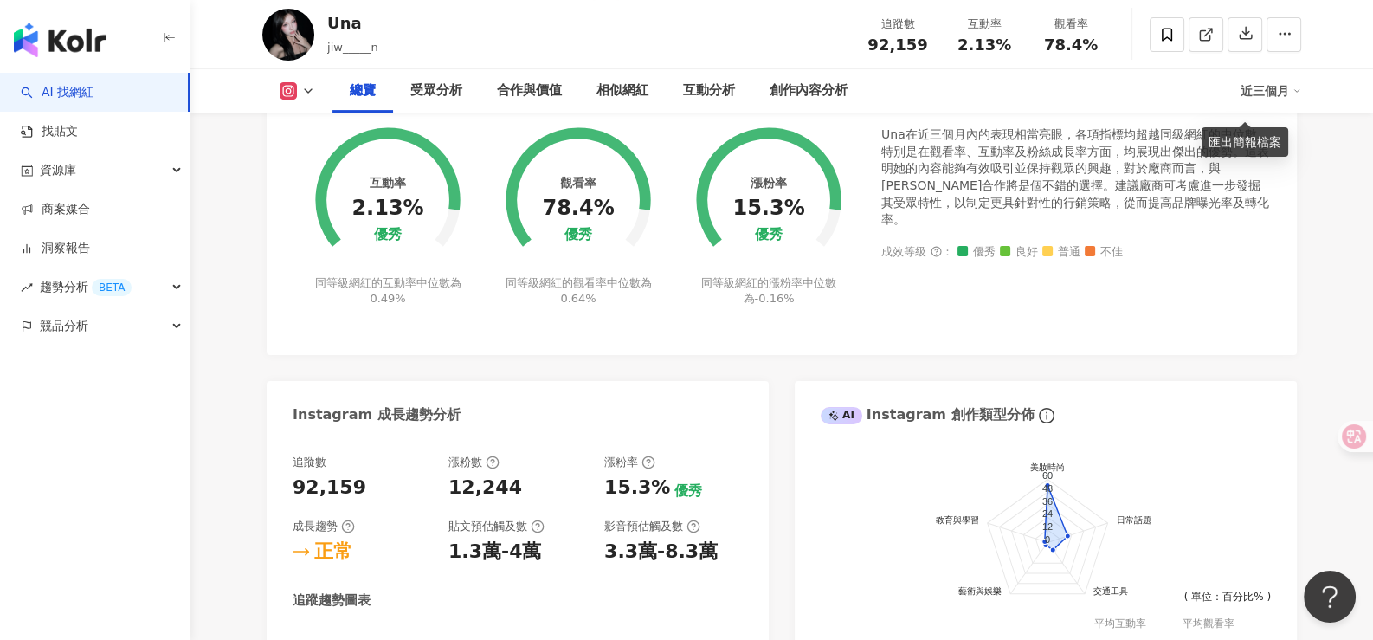
scroll to position [1039, 0]
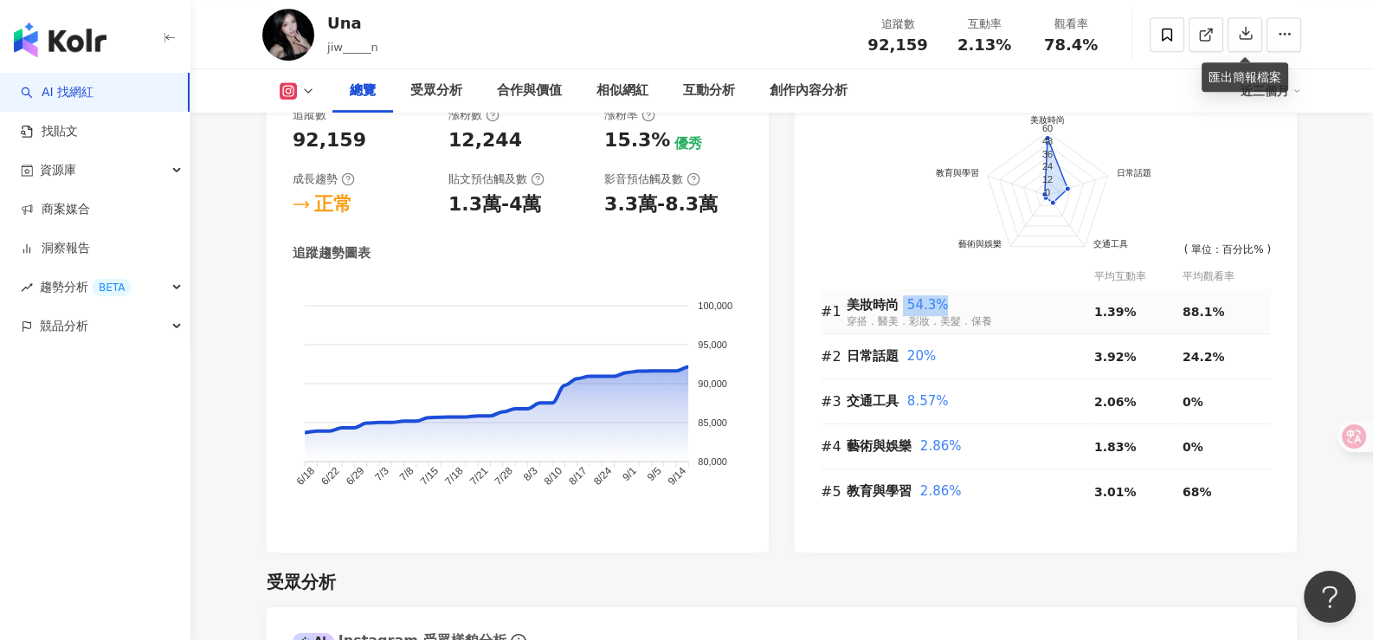
drag, startPoint x: 902, startPoint y: 306, endPoint x: 944, endPoint y: 307, distance: 41.6
click at [944, 307] on div "美妝時尚 54.3%" at bounding box center [971, 305] width 248 height 21
copy div "54.3%"
drag, startPoint x: 1218, startPoint y: 313, endPoint x: 1182, endPoint y: 311, distance: 36.5
click at [1183, 311] on span "88.1%" at bounding box center [1204, 312] width 42 height 14
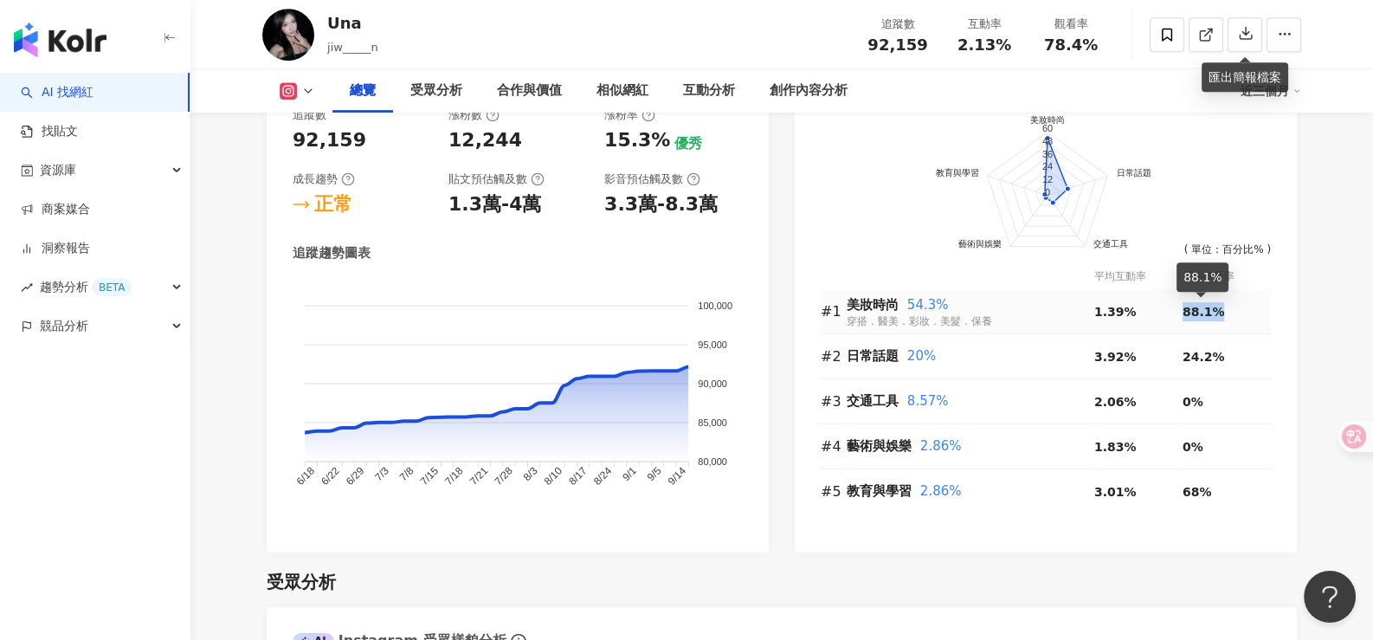
copy span "88.1%"
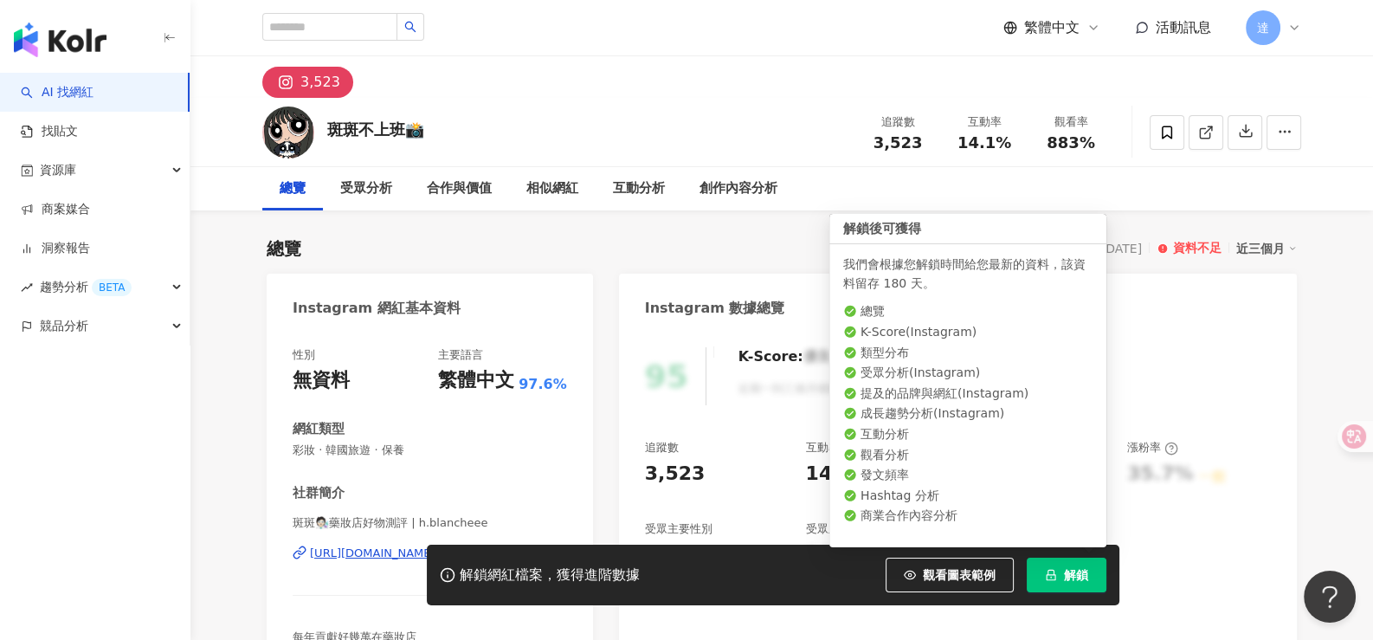
click at [1052, 575] on icon "lock" at bounding box center [1052, 575] width 10 height 11
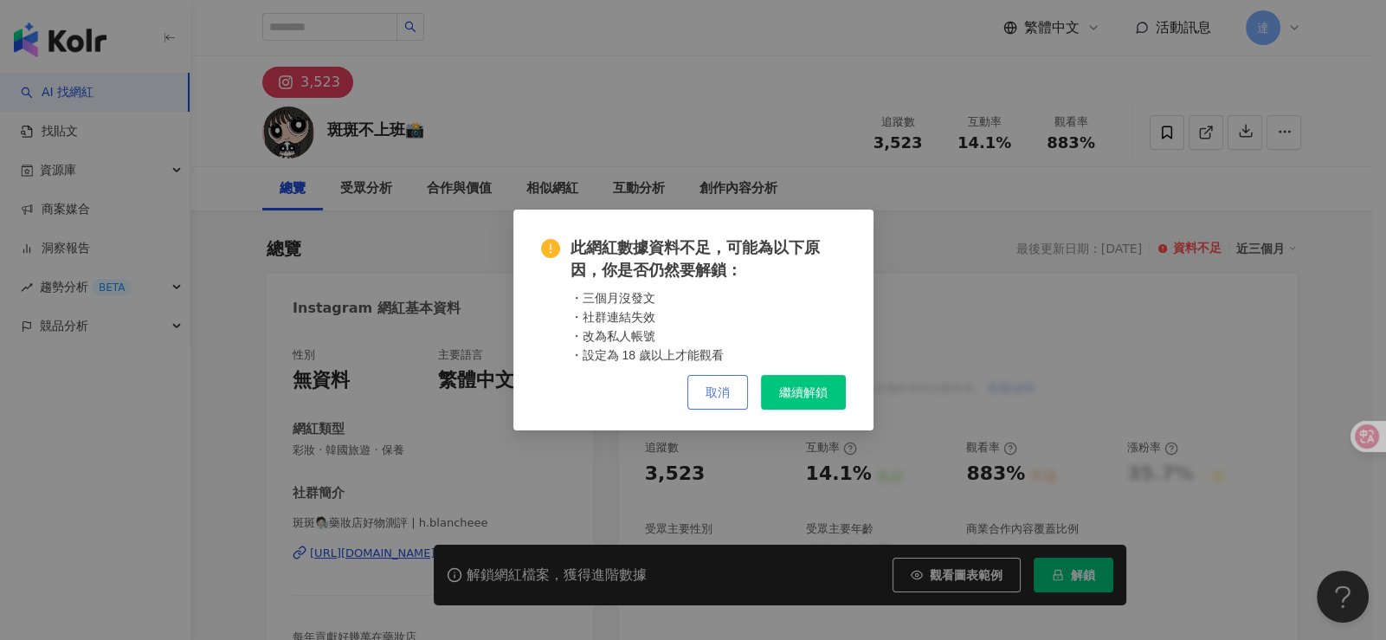
click at [715, 392] on span "取消" at bounding box center [718, 392] width 24 height 14
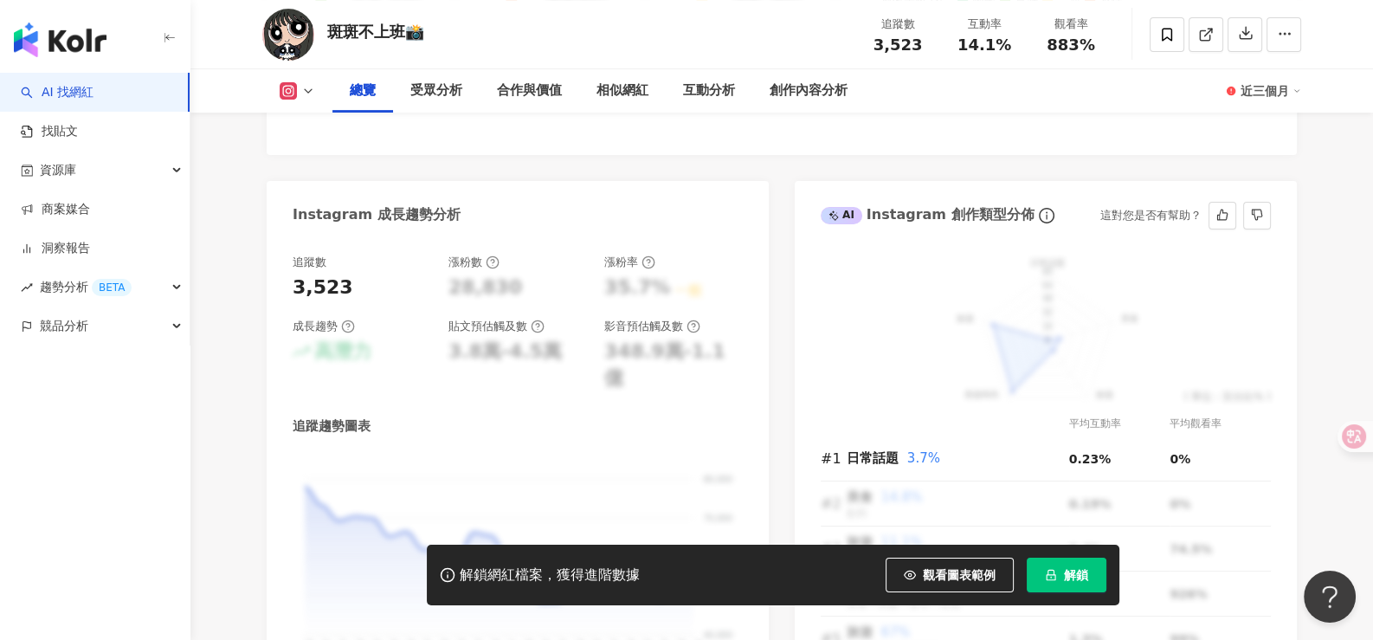
scroll to position [519, 0]
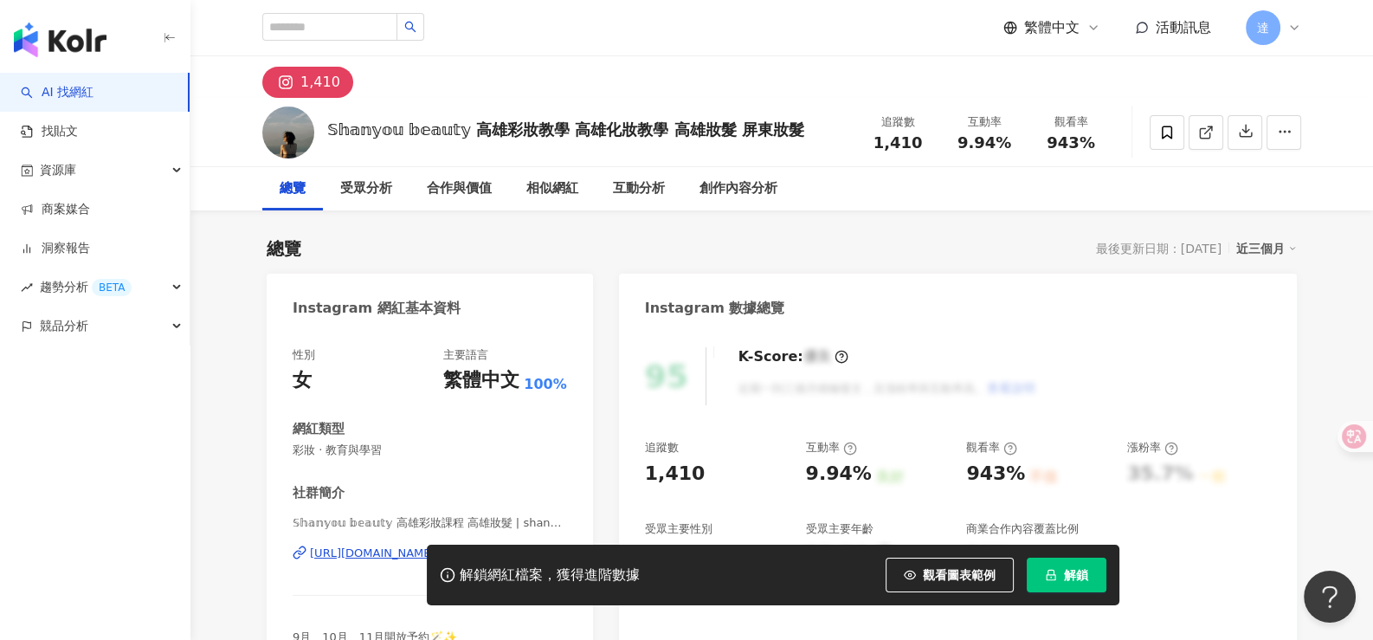
click at [390, 556] on div "解鎖網紅檔案，獲得進階數據 觀看圖表範例 解鎖" at bounding box center [686, 575] width 1373 height 61
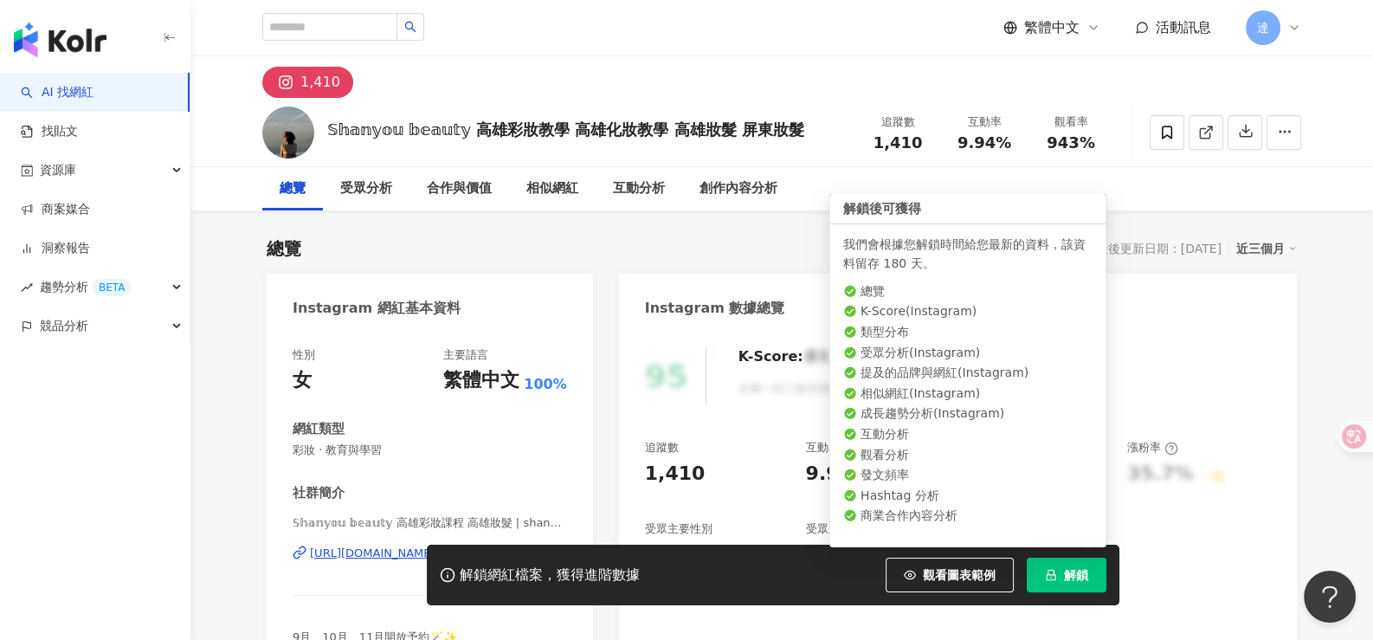
click at [1066, 571] on span "解鎖" at bounding box center [1076, 575] width 24 height 14
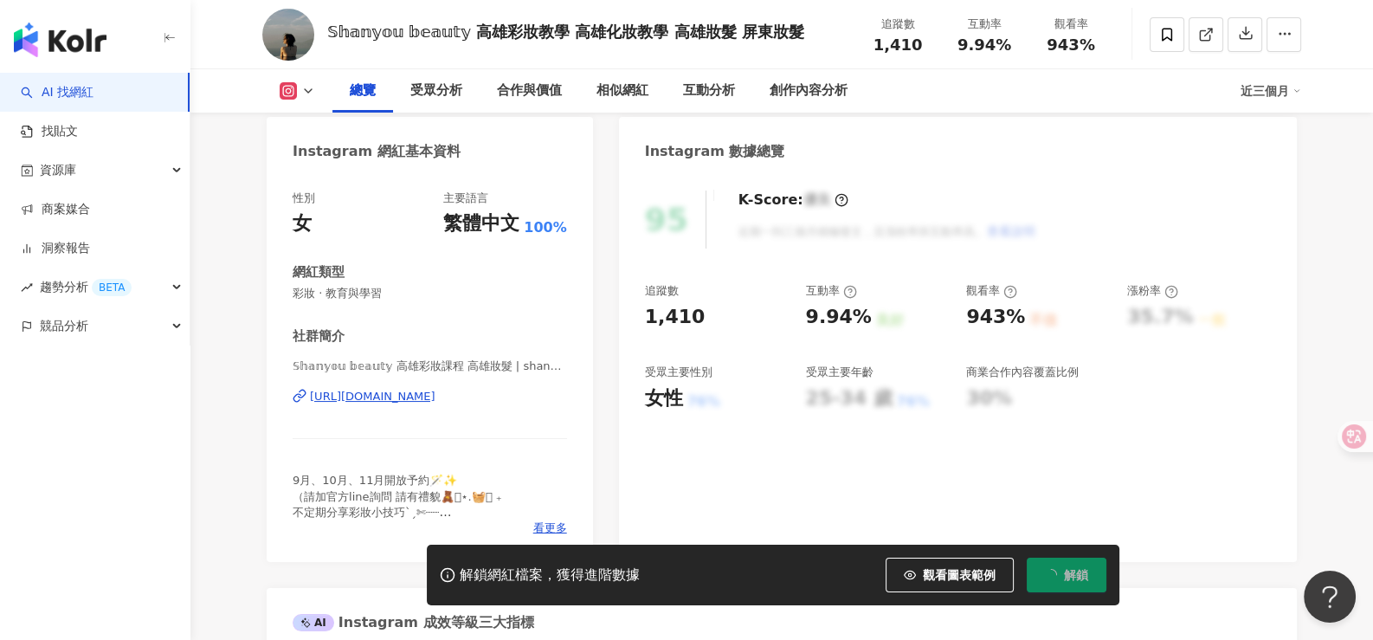
scroll to position [172, 0]
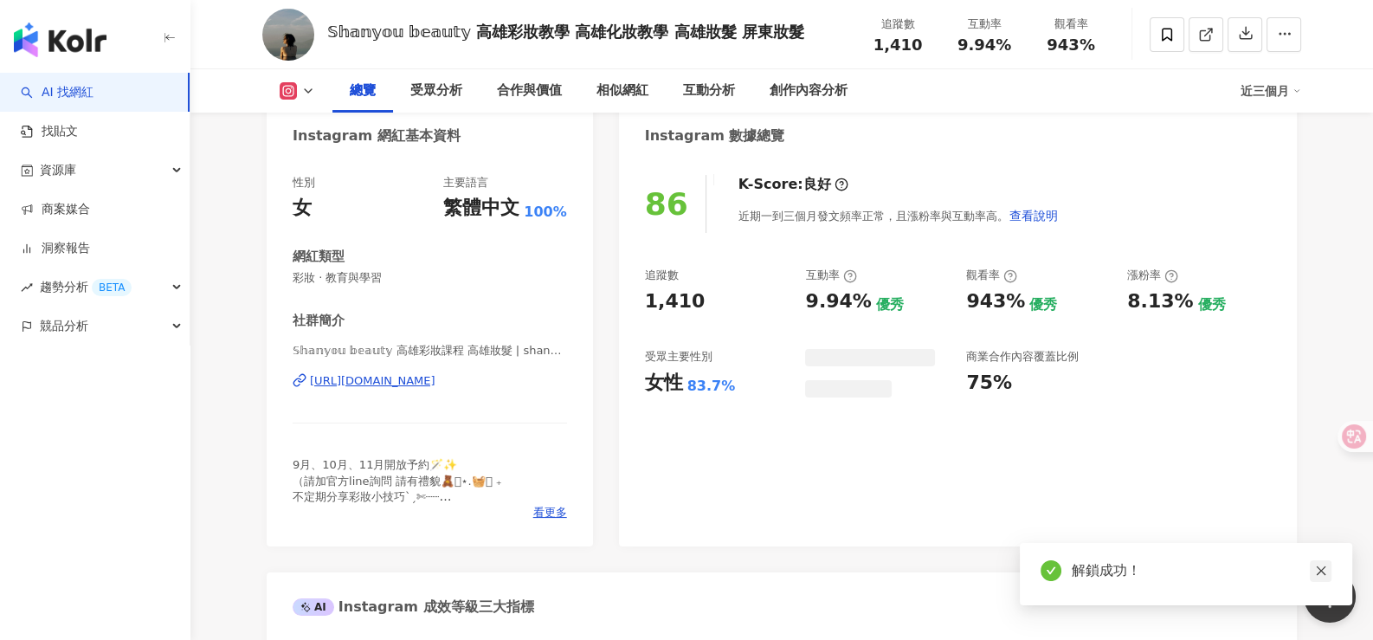
click at [1318, 570] on icon "close" at bounding box center [1321, 571] width 10 height 10
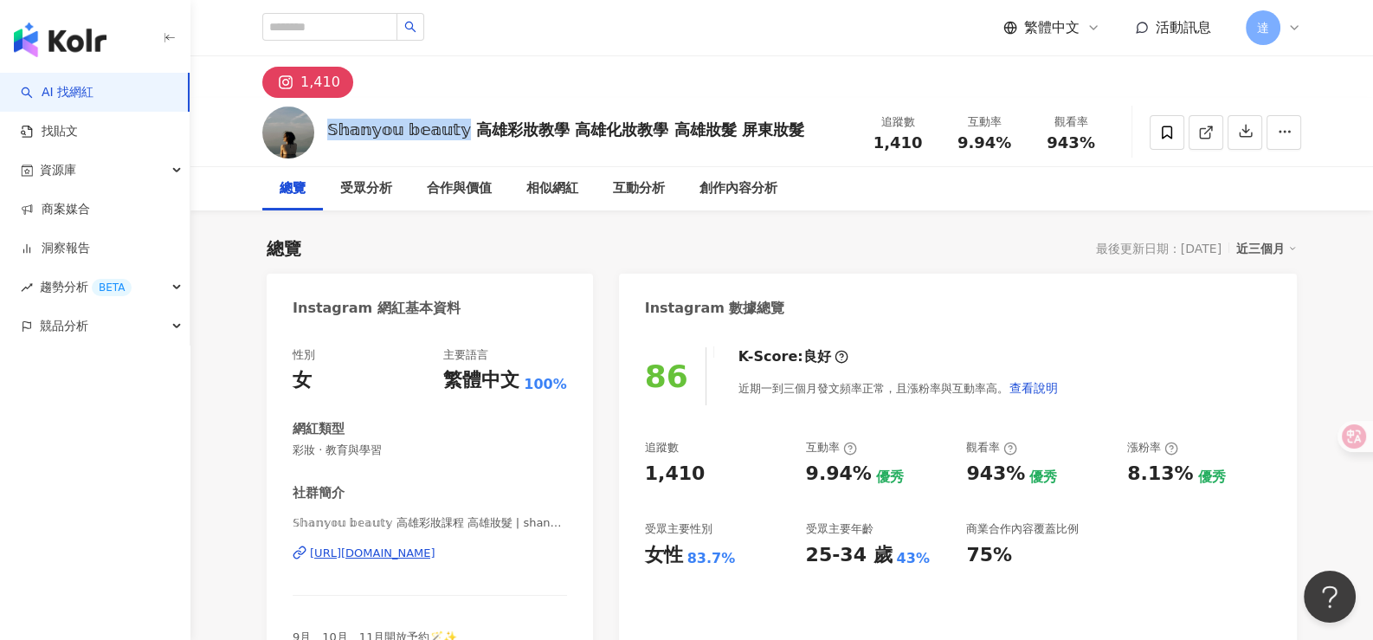
drag, startPoint x: 327, startPoint y: 127, endPoint x: 454, endPoint y: 129, distance: 127.3
click at [454, 129] on div "𝕊𝕙𝕒𝕟𝕪𝕠𝕦 𝕓𝕖𝕒𝕦𝕥𝕪 高雄彩妝教學 高雄化妝教學 高雄妝髮 屏東妝髮" at bounding box center [565, 130] width 477 height 22
copy div "𝕊𝕙𝕒𝕟𝕪𝕠𝕦 𝕓𝕖𝕒𝕦𝕥𝕪 高雄彩妝教學 高雄化妝[DEMOGRAPHIC_DATA]"
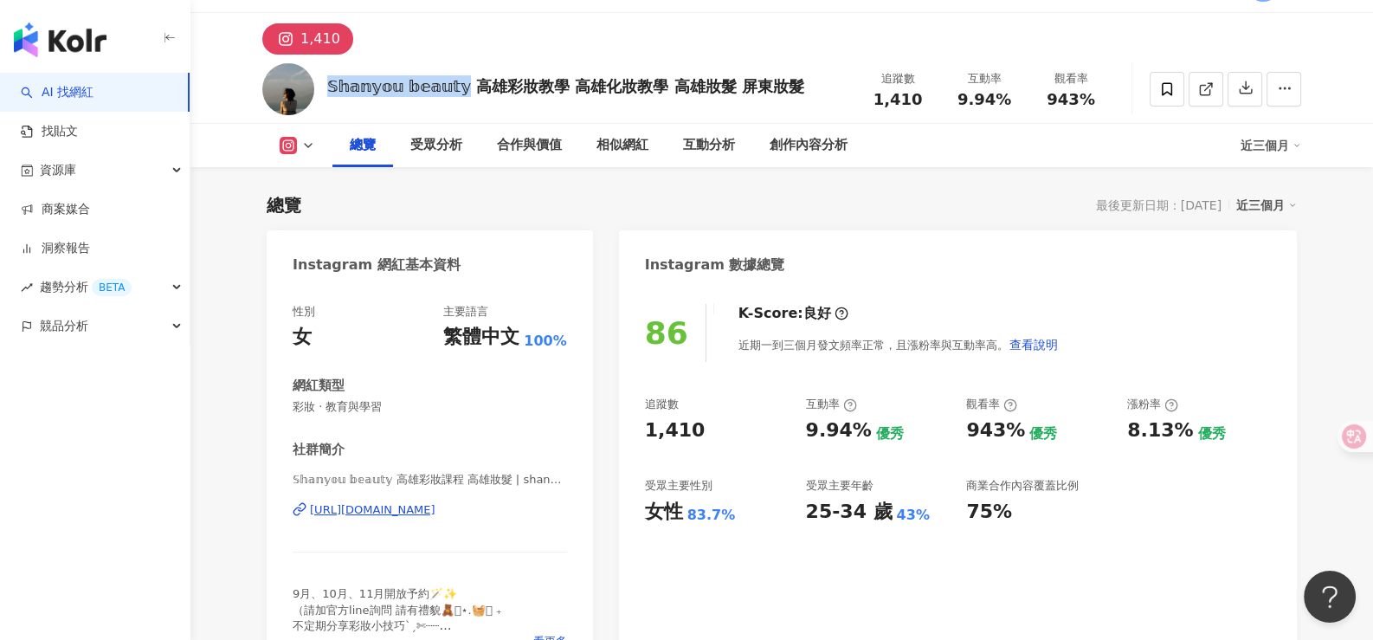
scroll to position [86, 0]
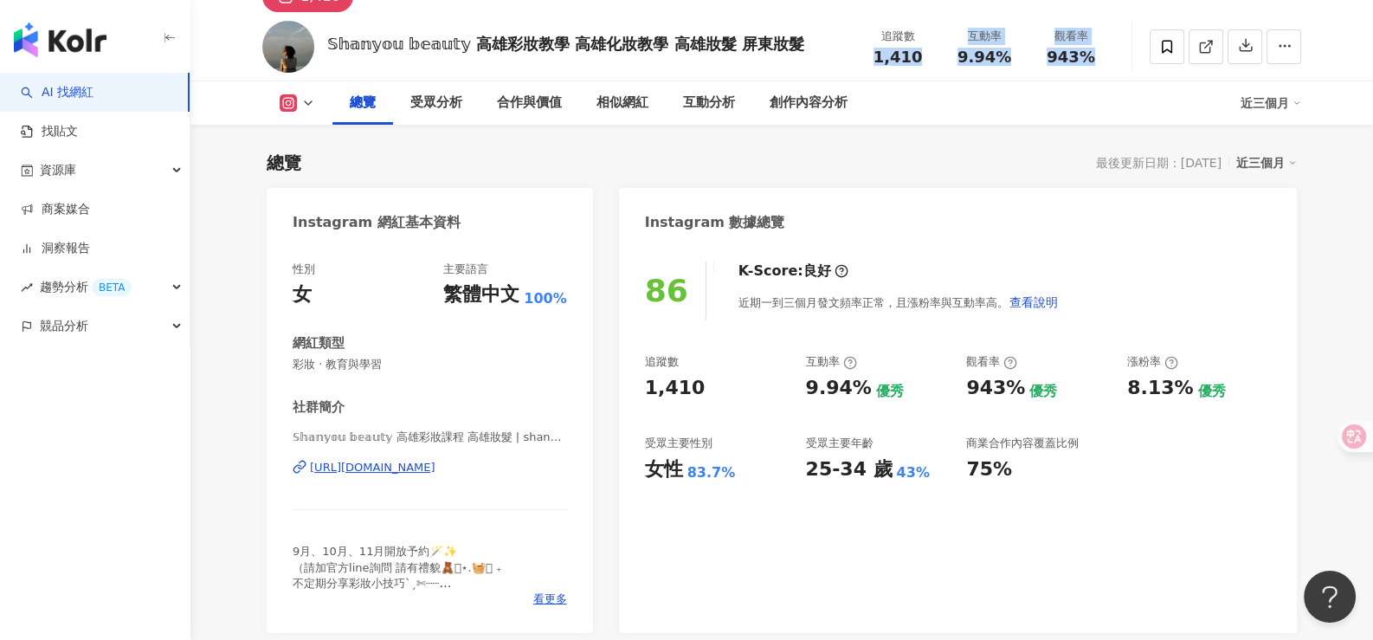
drag, startPoint x: 878, startPoint y: 55, endPoint x: 1092, endPoint y: 64, distance: 214.9
click at [1092, 64] on div "追蹤數 1,410 互動率 9.94% 觀看率 943%" at bounding box center [984, 46] width 260 height 51
copy div "1,410 互動率 9.94% 觀看率 943%"
click at [943, 78] on div "𝕊𝕙𝕒𝕟𝕪𝕠𝕦 𝕓𝕖𝕒𝕦𝕥𝕪 高雄彩妝教學 高雄化妝教學 高雄妝髮 屏東妝髮 追蹤數 1,410 互動率 9.94% 觀看率 943%" at bounding box center [782, 46] width 1108 height 68
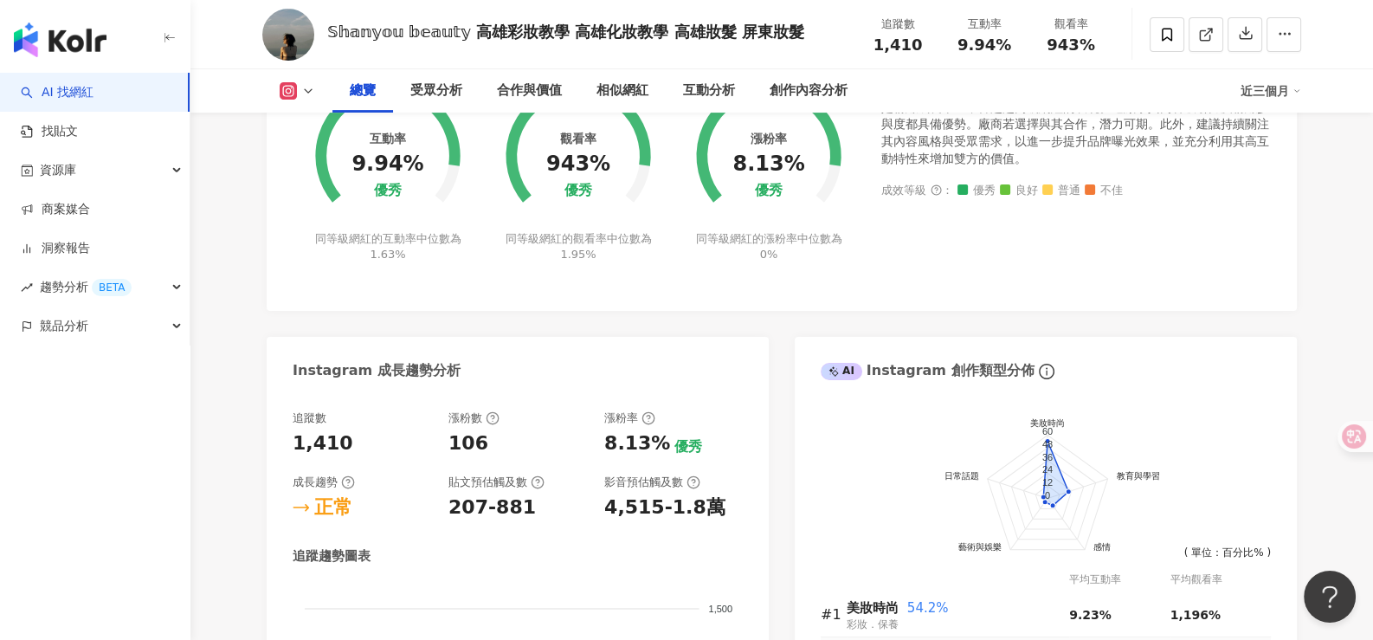
scroll to position [1125, 0]
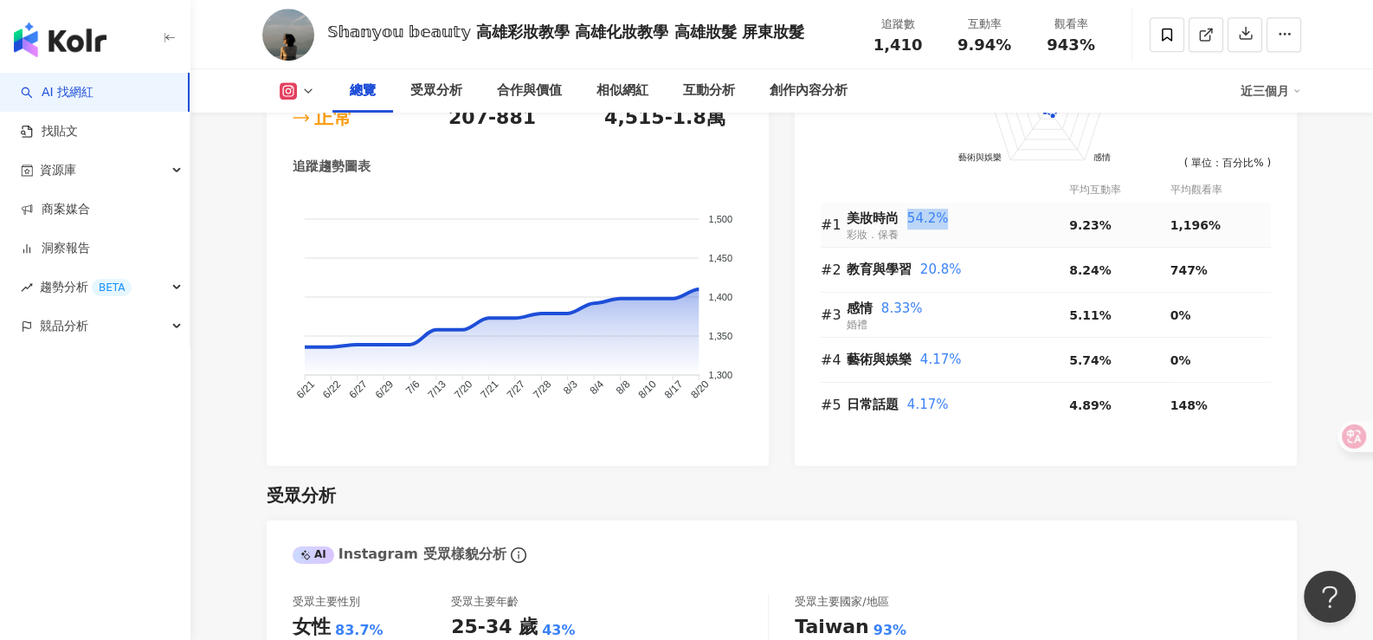
drag, startPoint x: 906, startPoint y: 219, endPoint x: 938, endPoint y: 220, distance: 32.9
click at [938, 220] on div "美妝時尚 54.2%" at bounding box center [958, 219] width 222 height 21
copy span "54.2%"
drag, startPoint x: 1167, startPoint y: 225, endPoint x: 1208, endPoint y: 224, distance: 41.6
click at [1208, 224] on span "1,196%" at bounding box center [1195, 225] width 50 height 14
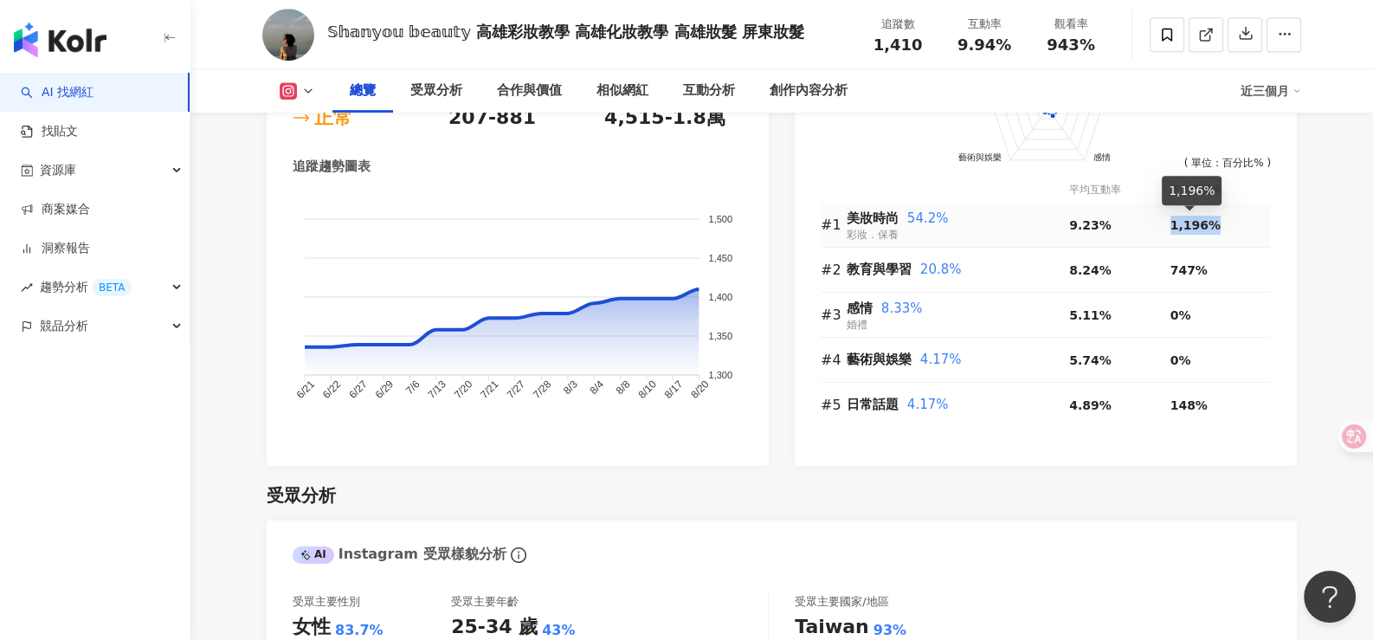
copy span "1,196%"
